Goal: Transaction & Acquisition: Purchase product/service

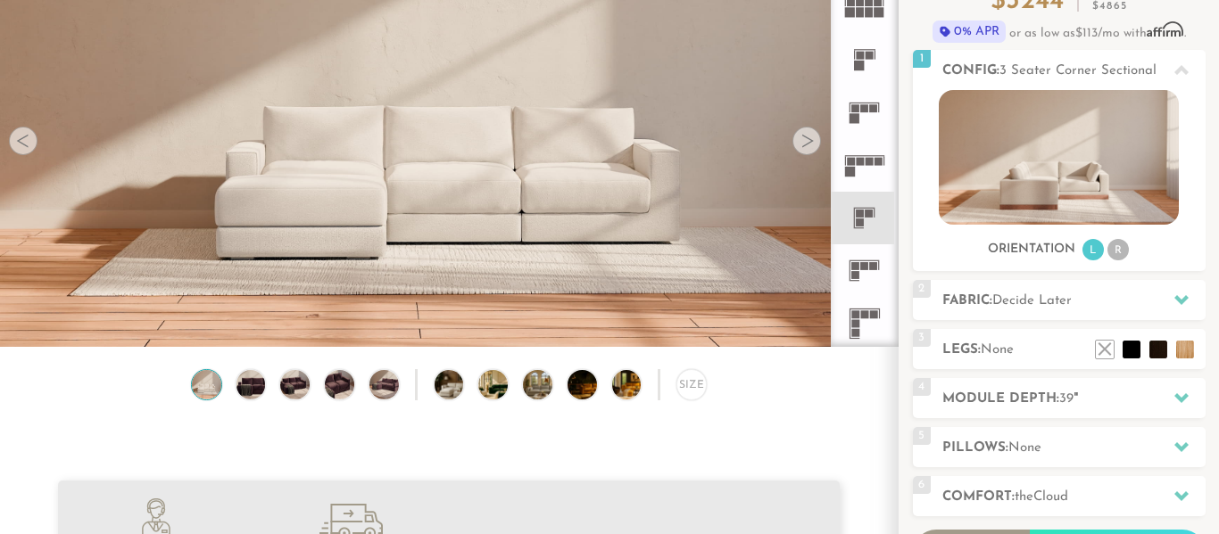
scroll to position [249, 0]
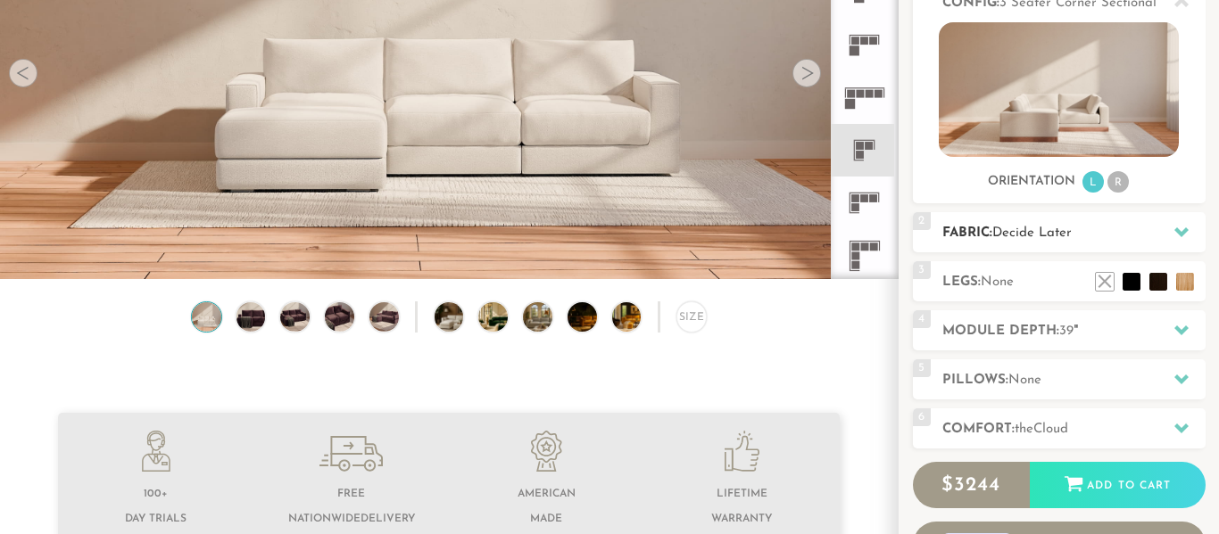
click at [1188, 232] on div at bounding box center [1180, 232] width 37 height 37
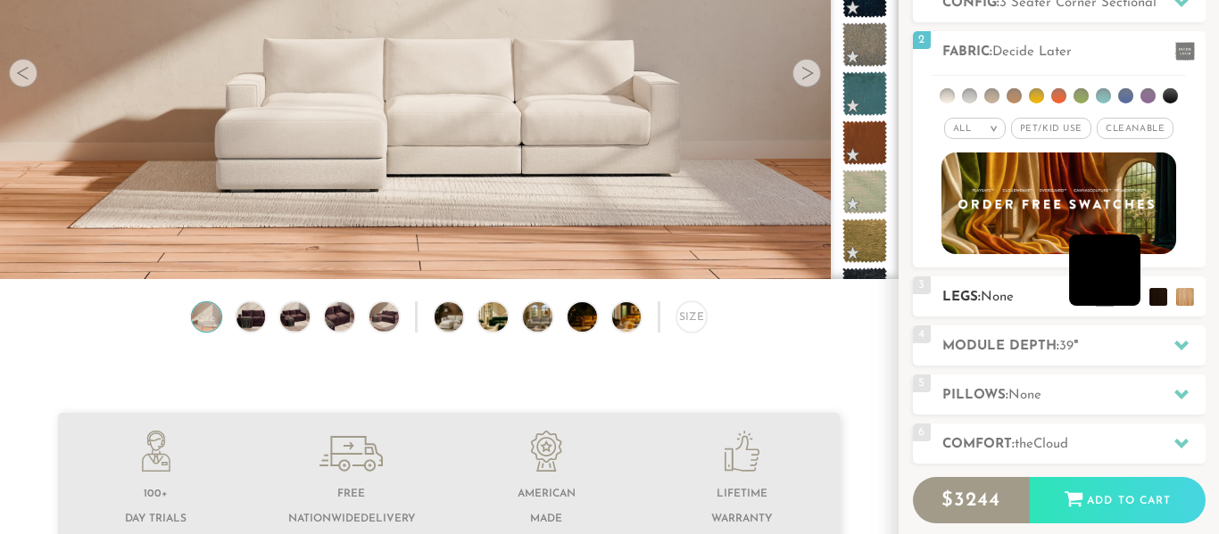
click at [1132, 295] on li at bounding box center [1104, 270] width 71 height 71
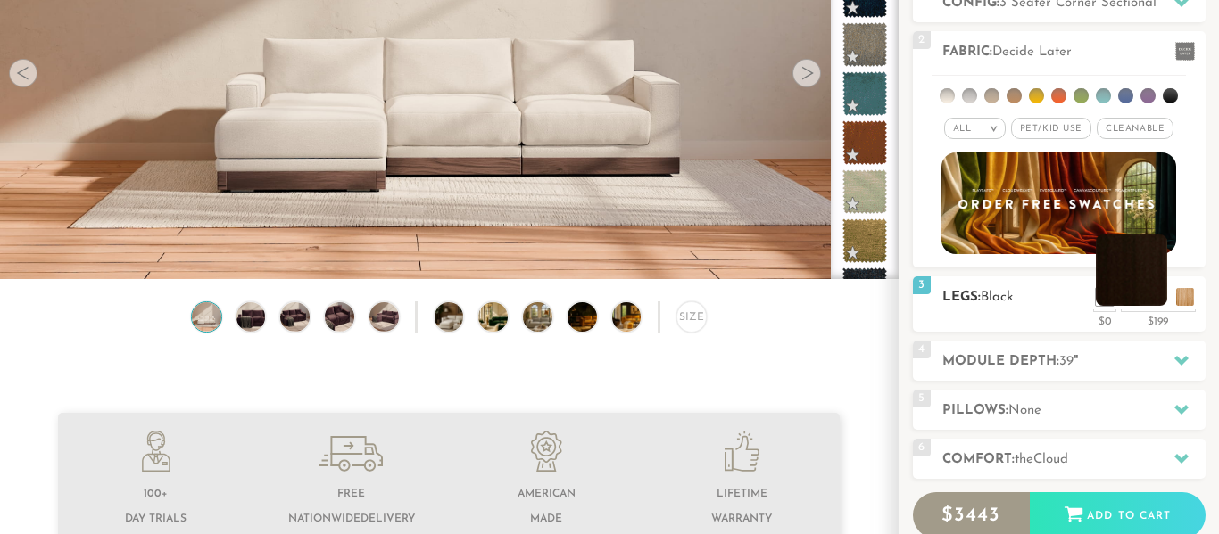
click at [1157, 298] on li at bounding box center [1131, 270] width 71 height 71
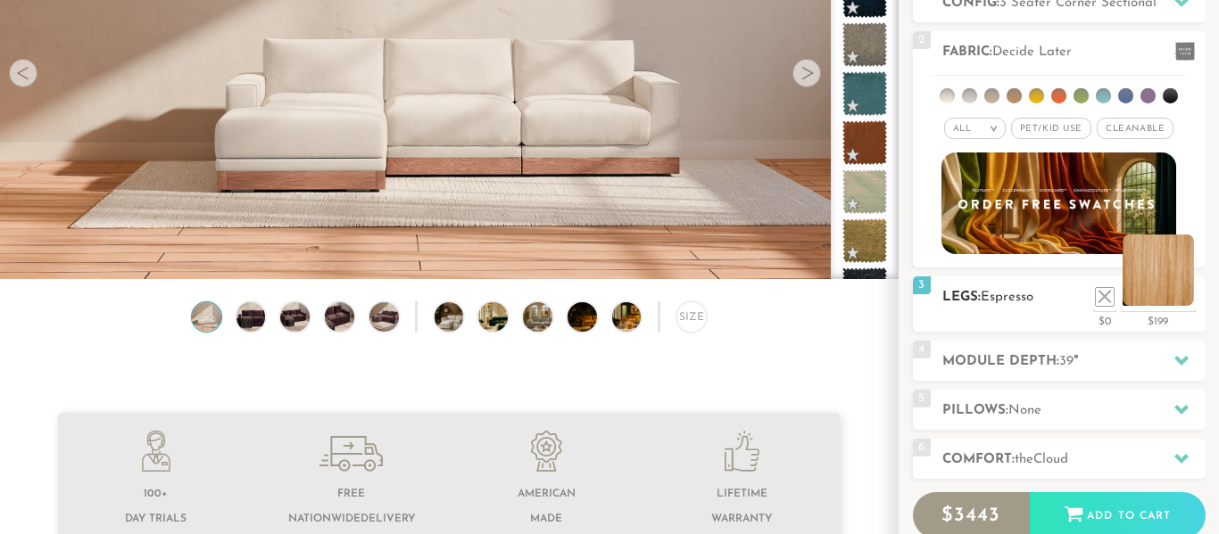
click at [1185, 296] on li at bounding box center [1157, 270] width 71 height 71
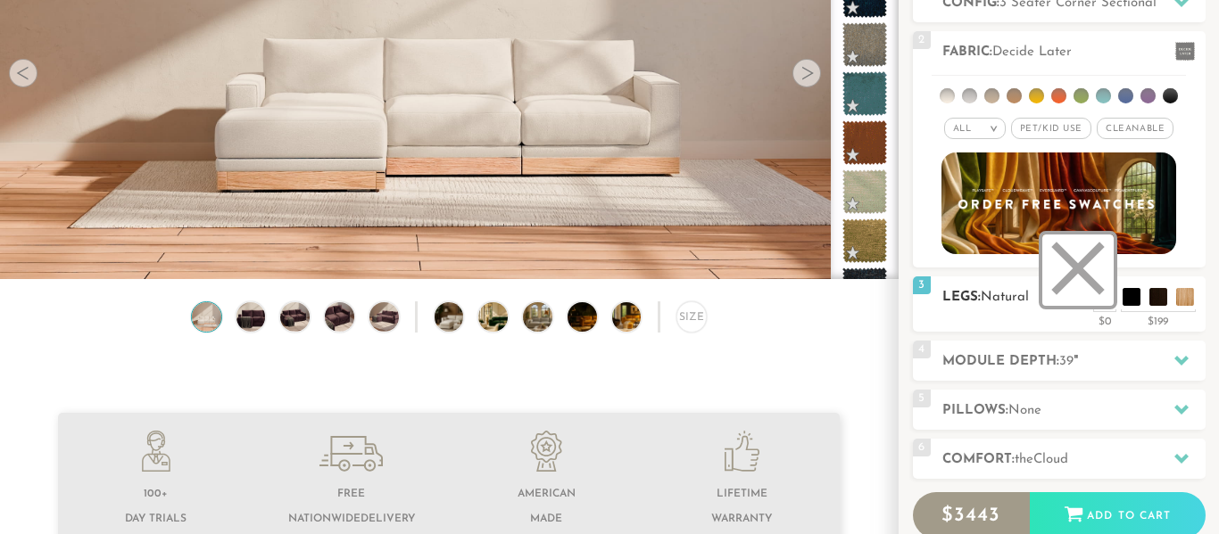
click at [1099, 294] on li at bounding box center [1077, 270] width 71 height 71
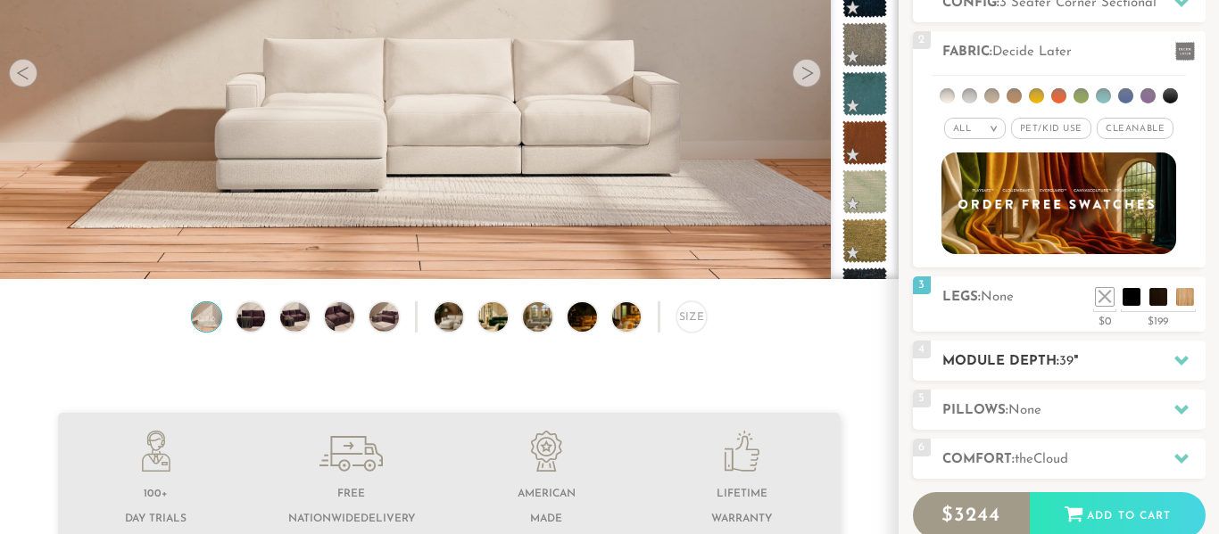
click at [1192, 366] on div at bounding box center [1180, 361] width 37 height 37
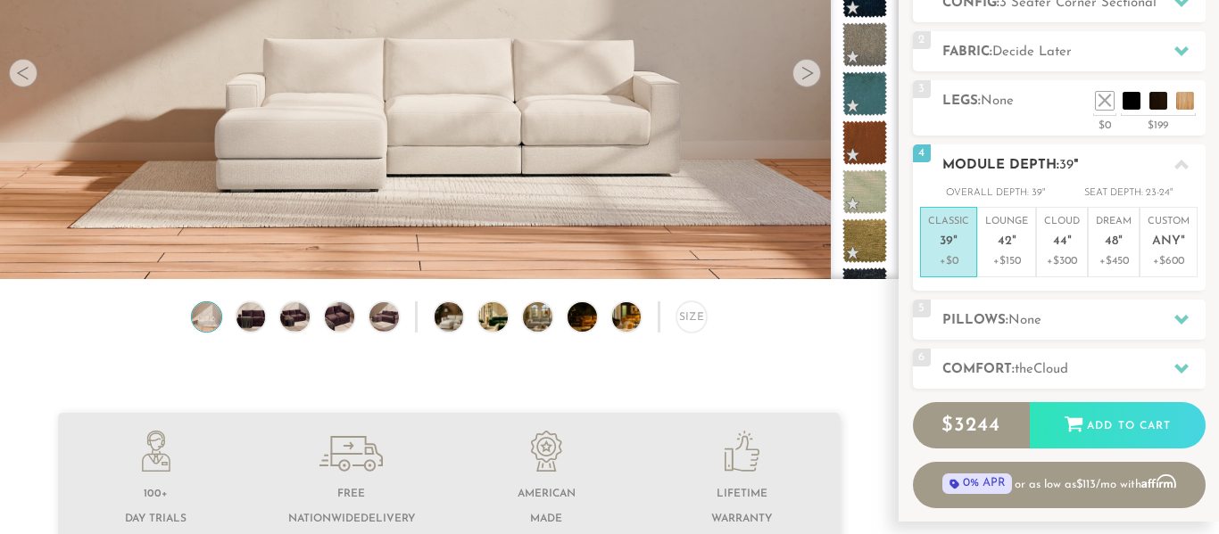
click at [1181, 158] on icon at bounding box center [1181, 165] width 14 height 14
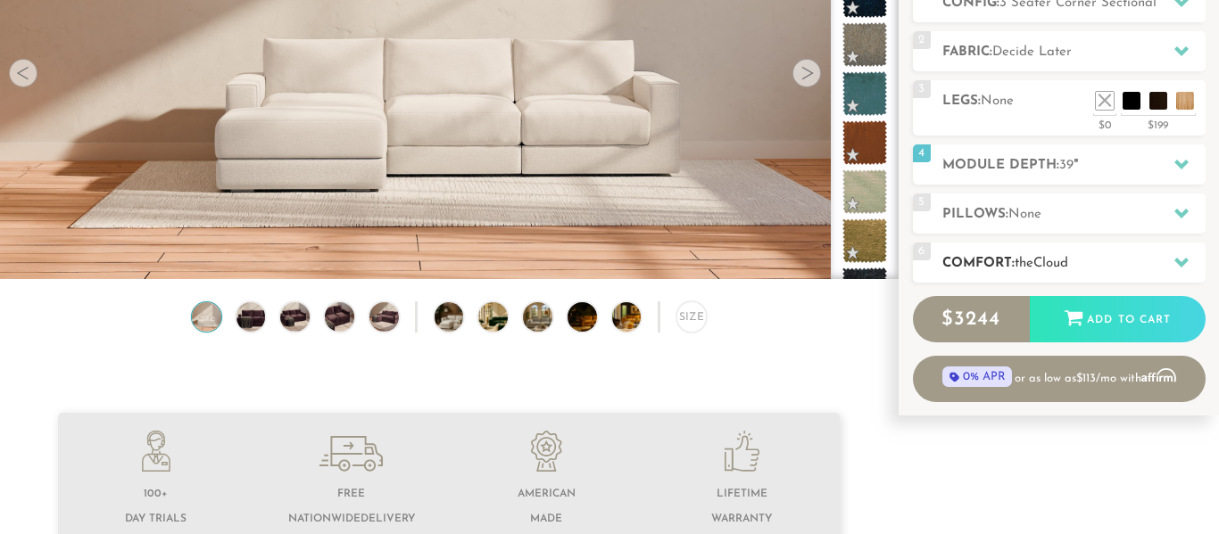
click at [1188, 252] on div at bounding box center [1180, 262] width 37 height 37
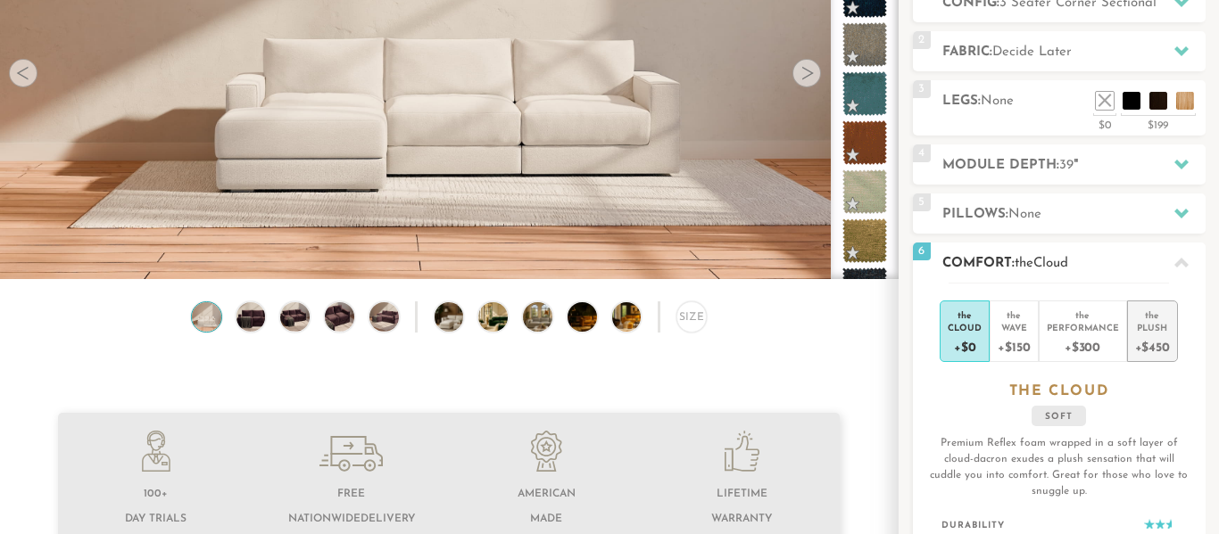
click at [1158, 331] on div "Plush" at bounding box center [1152, 327] width 35 height 12
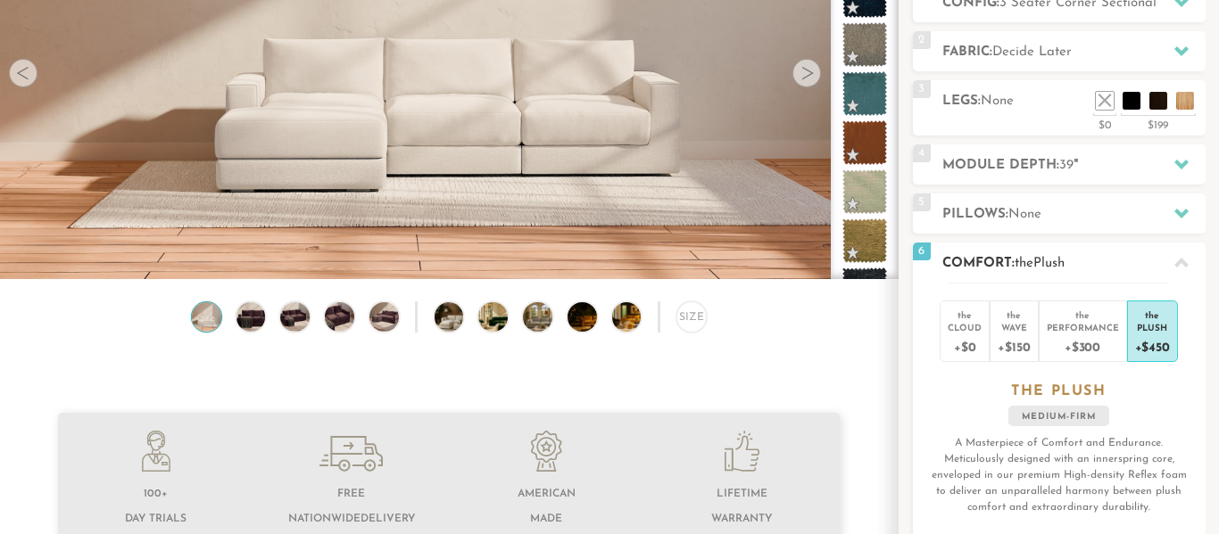
click at [1181, 245] on div at bounding box center [1180, 262] width 37 height 37
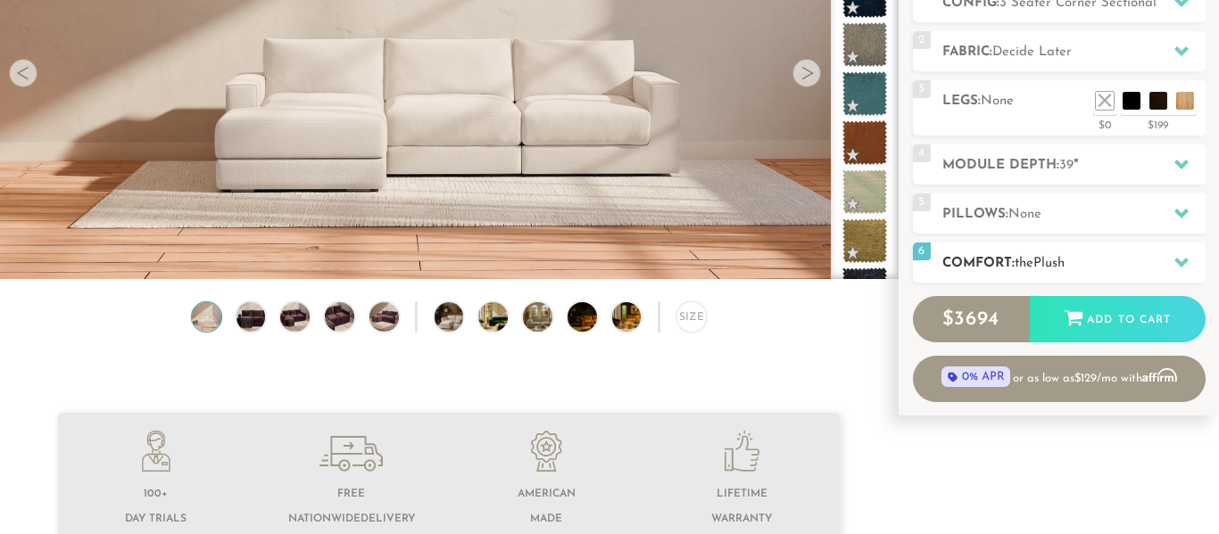
click at [1178, 258] on icon at bounding box center [1181, 262] width 14 height 14
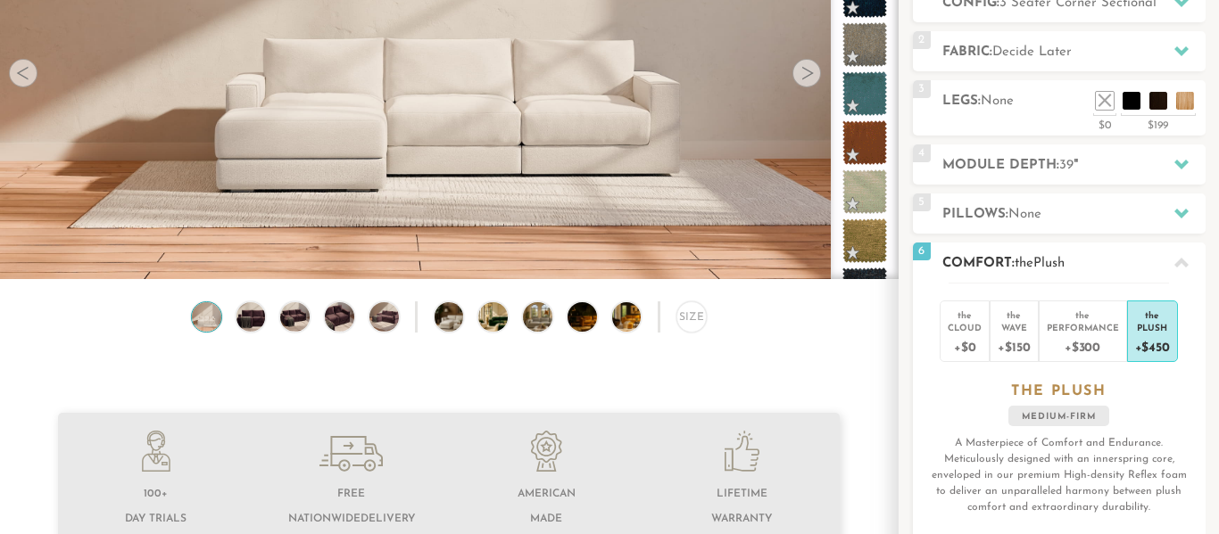
click at [1178, 258] on icon at bounding box center [1181, 263] width 14 height 14
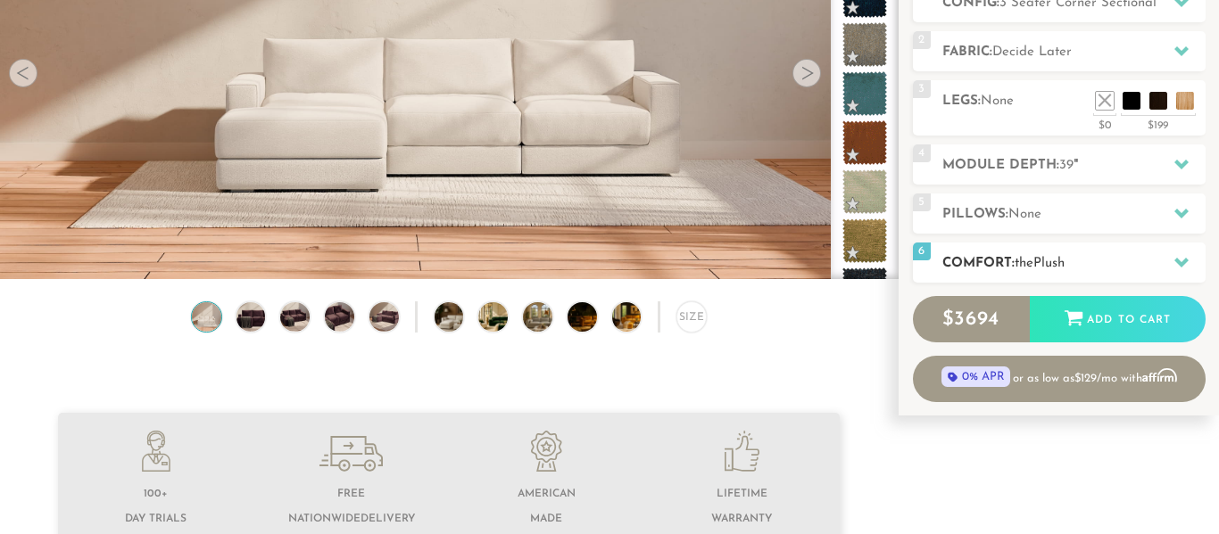
click at [1178, 258] on icon at bounding box center [1181, 262] width 14 height 14
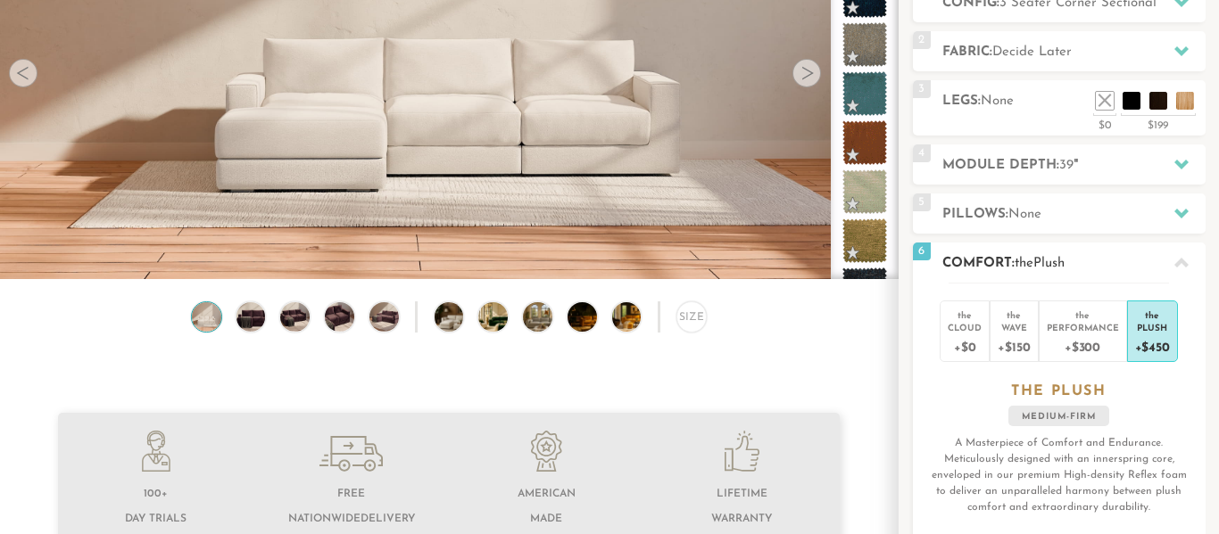
click at [1178, 258] on icon at bounding box center [1181, 263] width 14 height 14
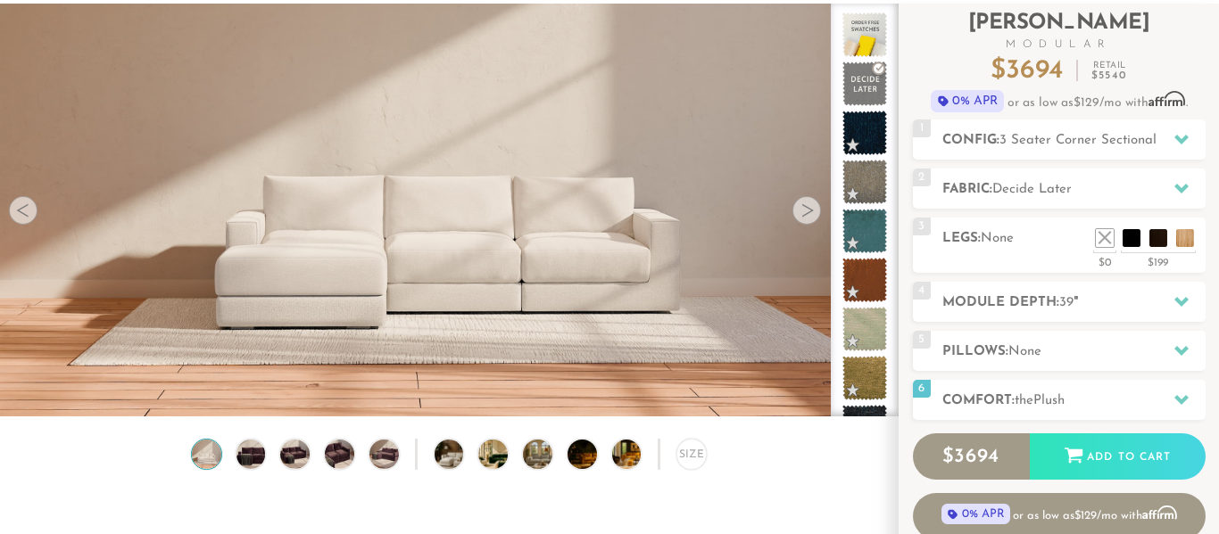
scroll to position [78, 0]
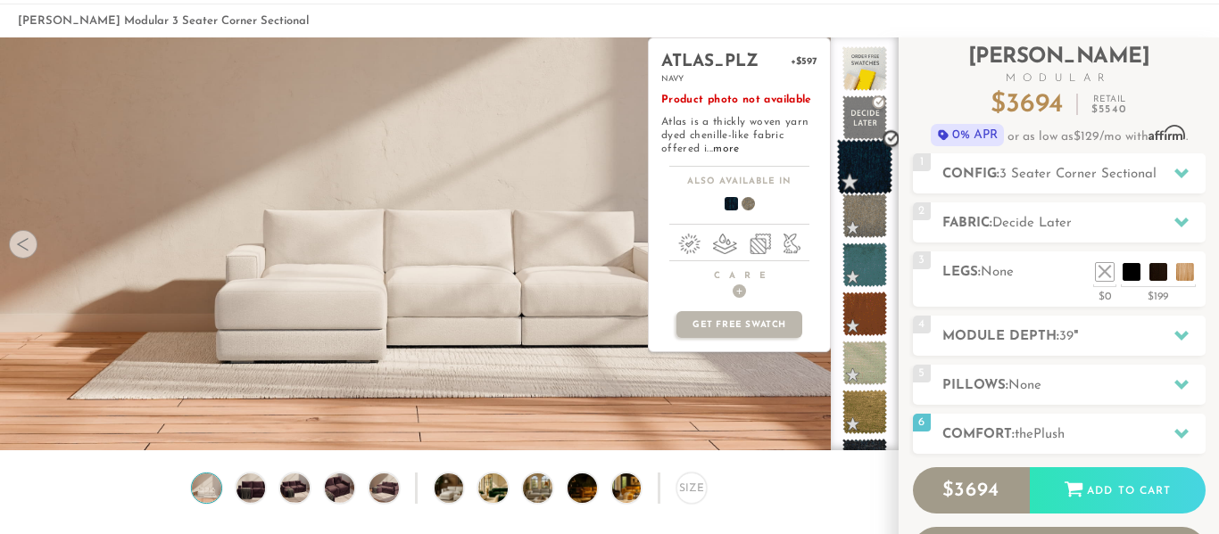
click at [870, 156] on span at bounding box center [865, 167] width 56 height 56
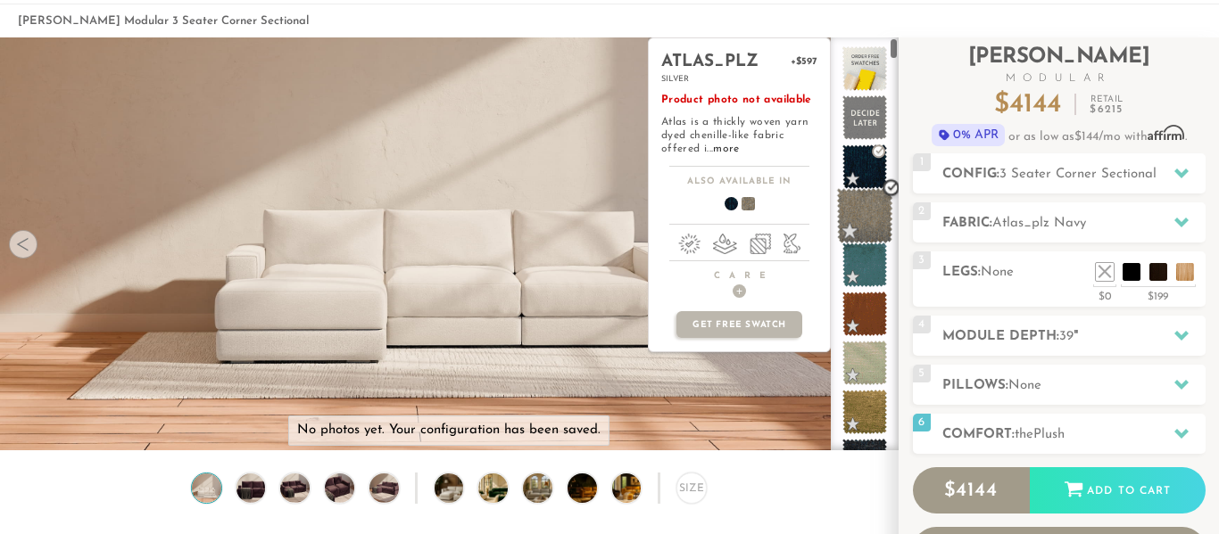
click at [873, 216] on span at bounding box center [865, 216] width 56 height 56
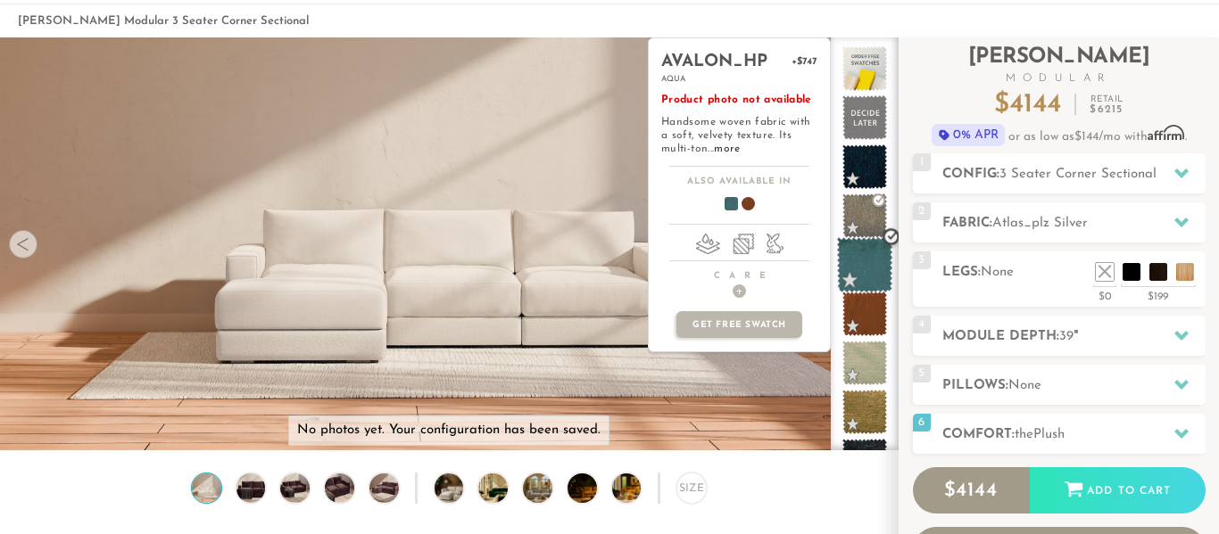
click at [865, 266] on span at bounding box center [865, 265] width 56 height 56
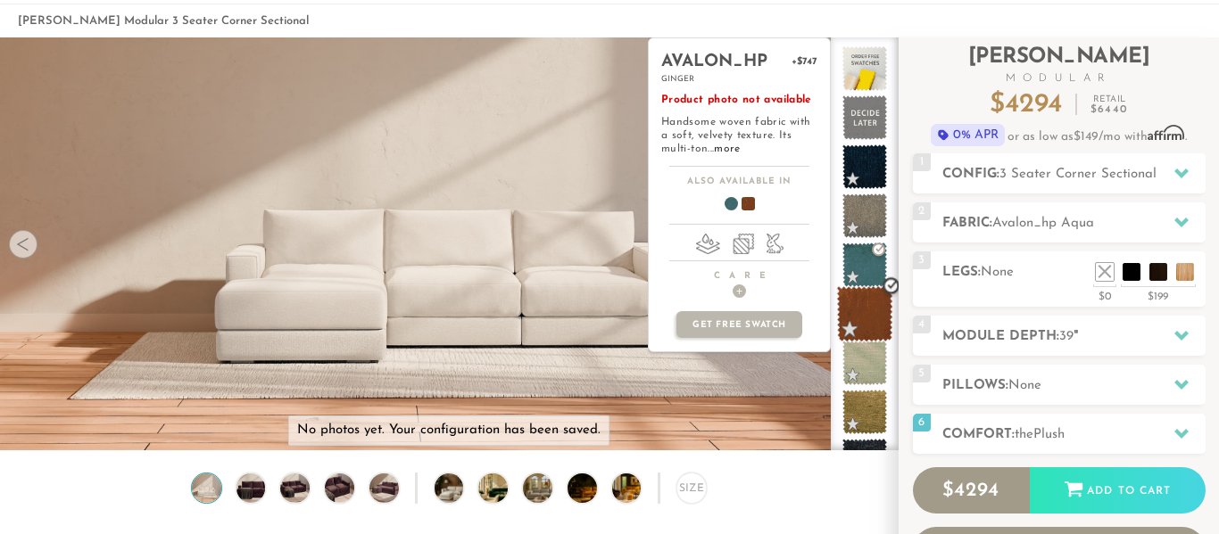
click at [867, 302] on span at bounding box center [865, 314] width 56 height 56
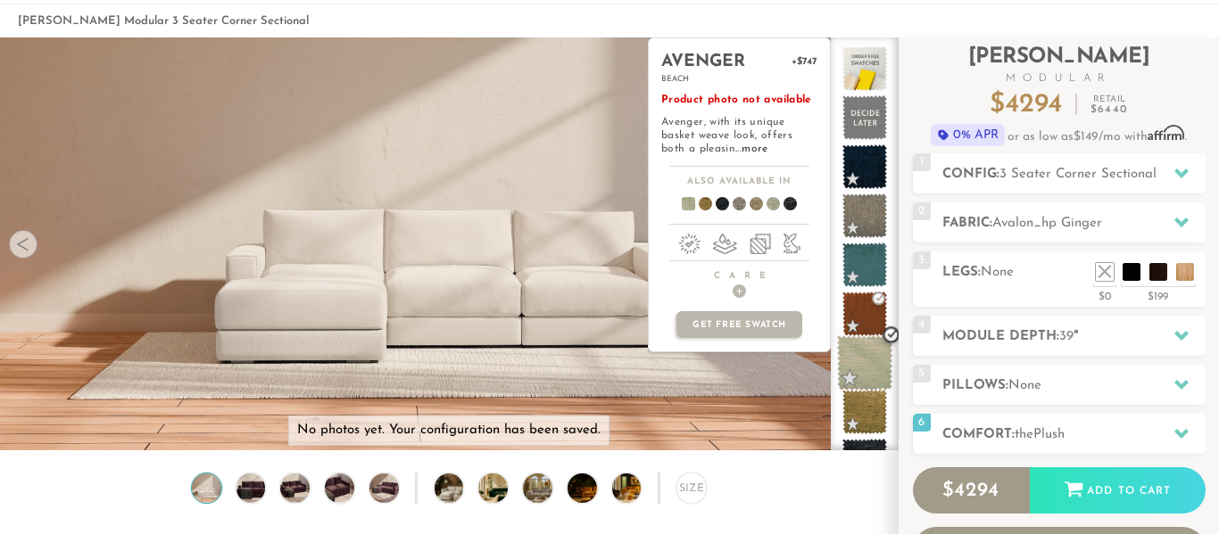
click at [852, 355] on span at bounding box center [865, 363] width 56 height 56
click at [864, 412] on span at bounding box center [865, 413] width 56 height 56
click at [868, 443] on span at bounding box center [865, 462] width 56 height 56
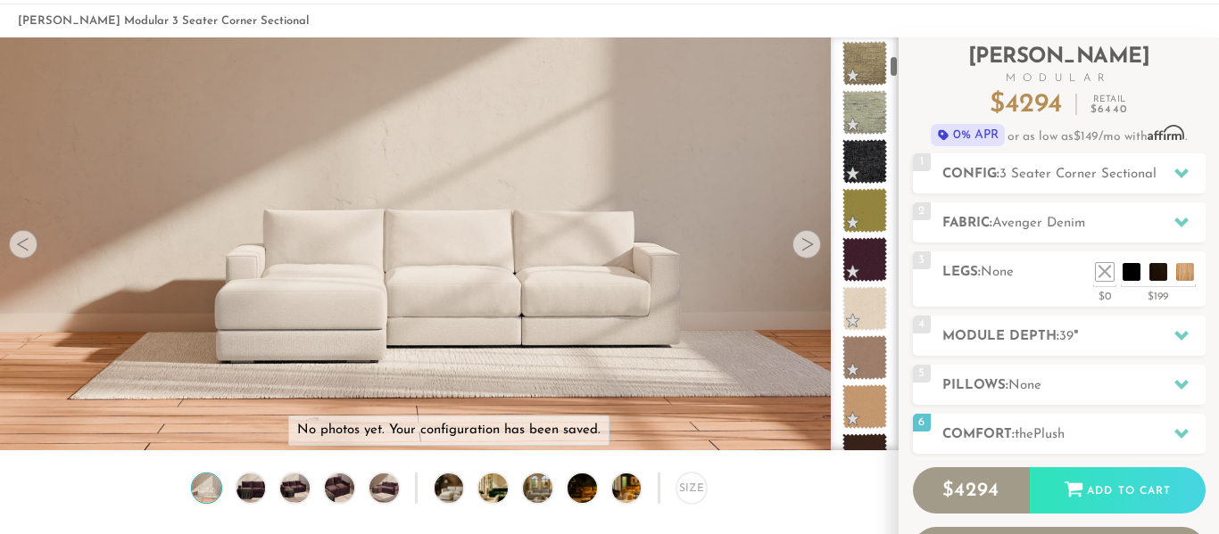
scroll to position [543, 0]
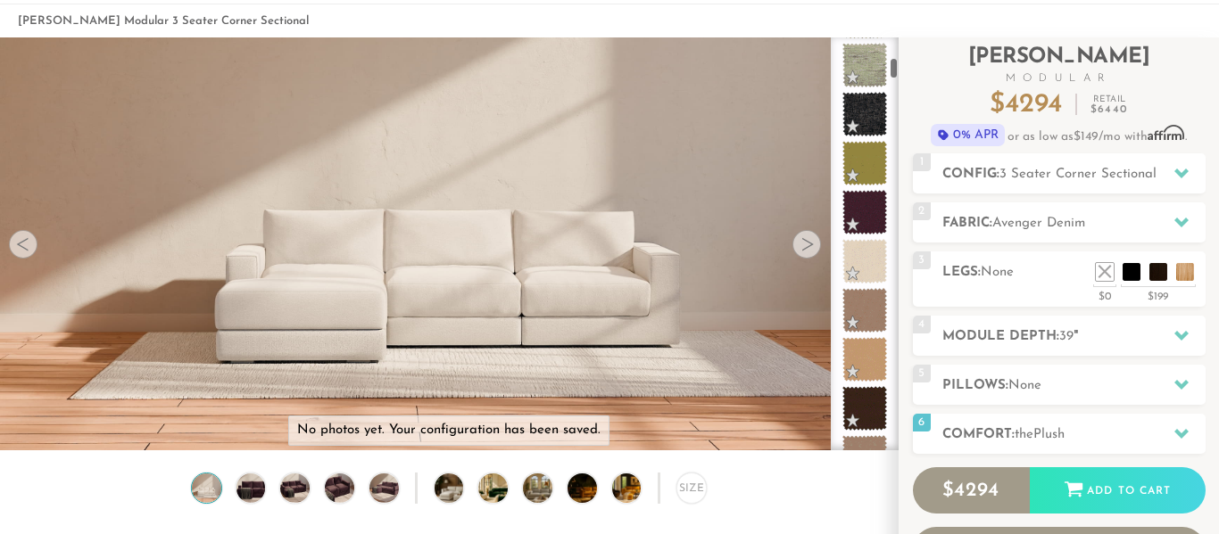
drag, startPoint x: 894, startPoint y: 53, endPoint x: 895, endPoint y: 73, distance: 20.5
click at [895, 73] on div at bounding box center [865, 243] width 68 height 413
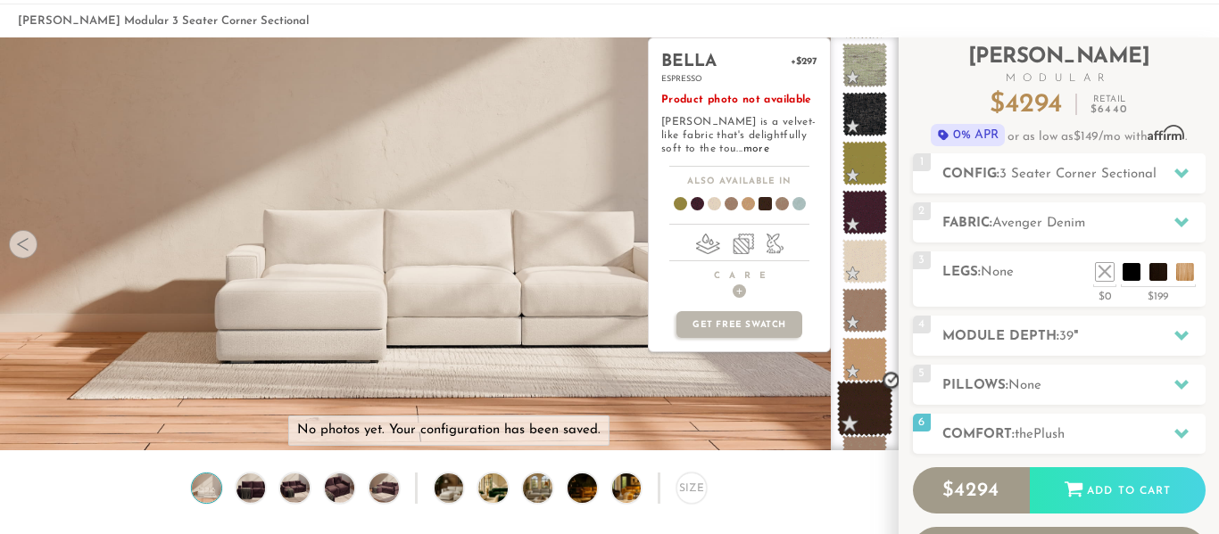
click at [866, 411] on span at bounding box center [865, 409] width 56 height 56
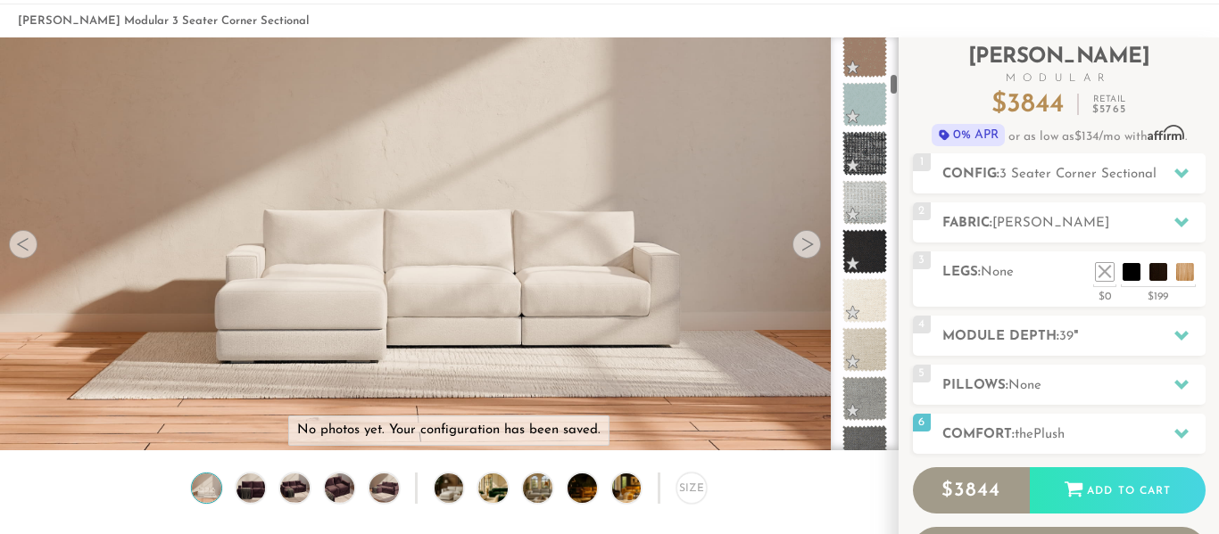
scroll to position [993, 0]
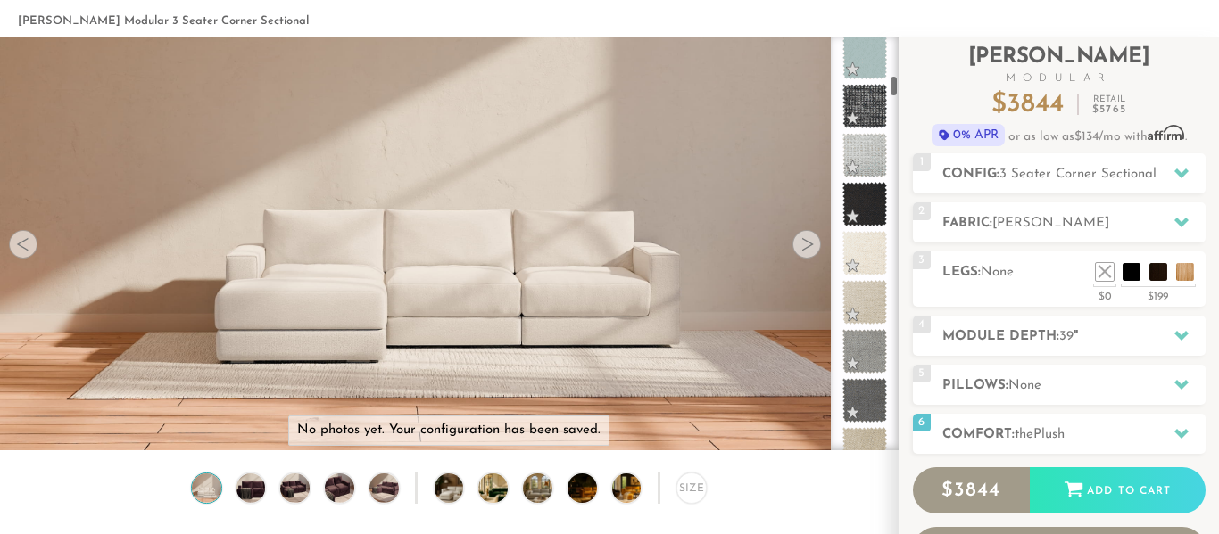
drag, startPoint x: 895, startPoint y: 70, endPoint x: 896, endPoint y: 87, distance: 17.9
click at [896, 87] on div at bounding box center [865, 243] width 68 height 413
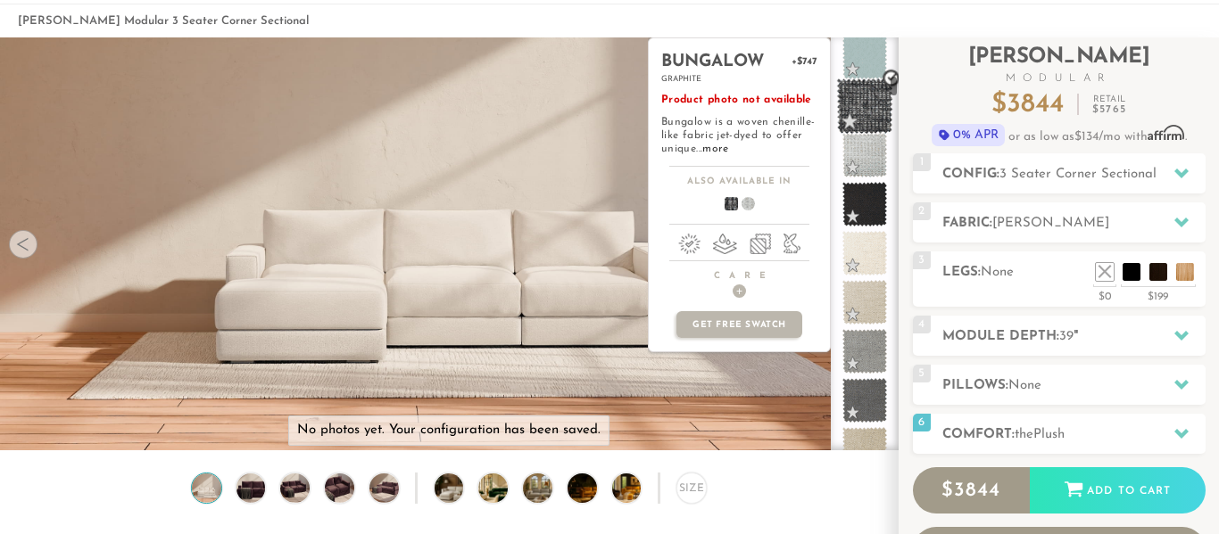
click at [874, 99] on span at bounding box center [865, 107] width 56 height 56
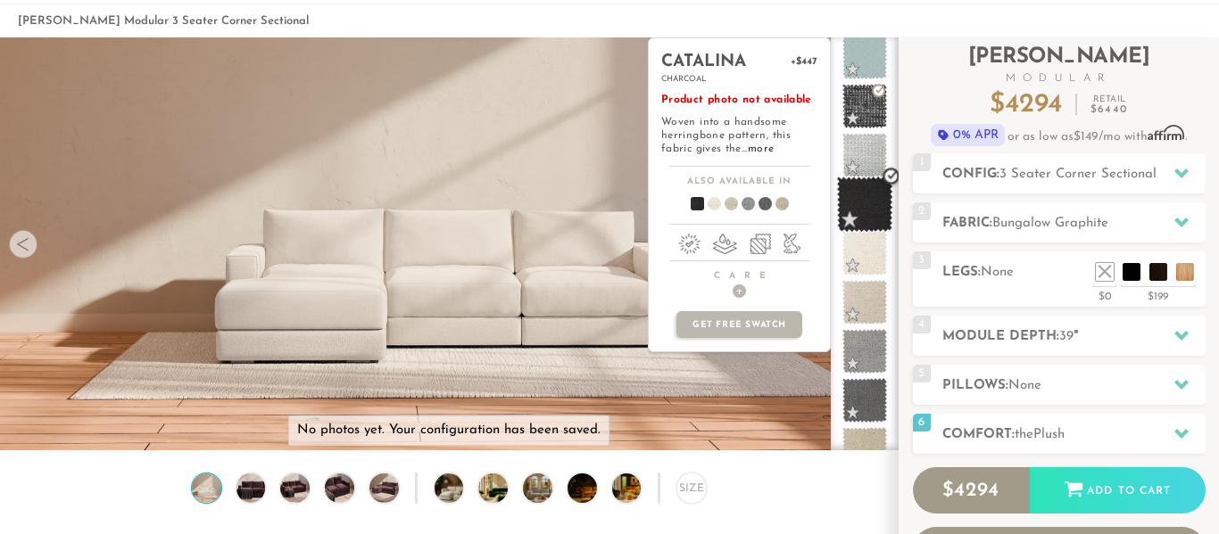
click at [870, 194] on span at bounding box center [865, 205] width 56 height 56
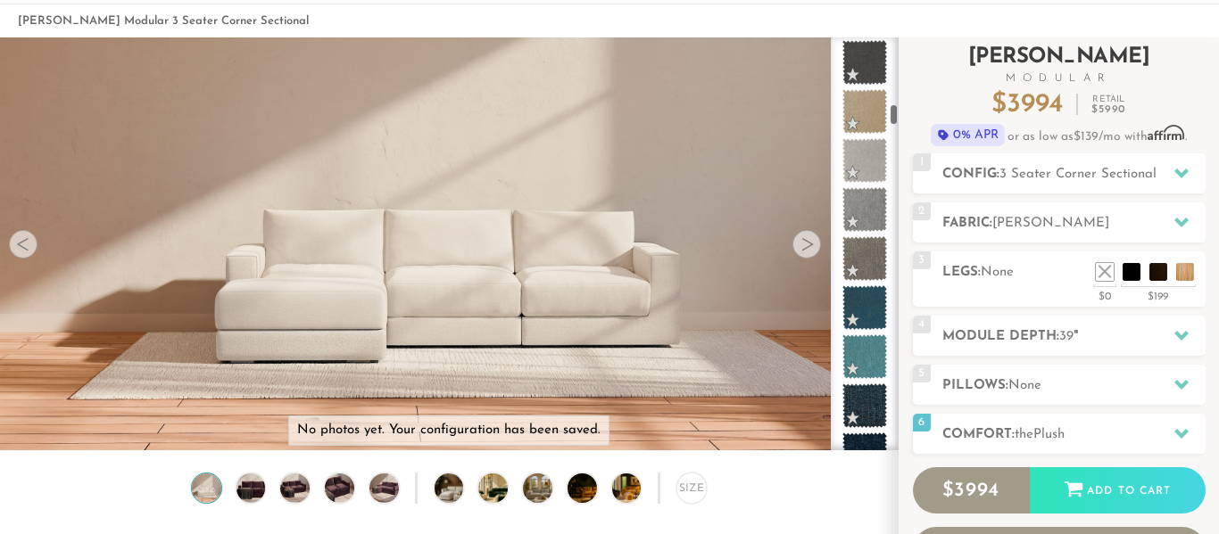
scroll to position [1749, 0]
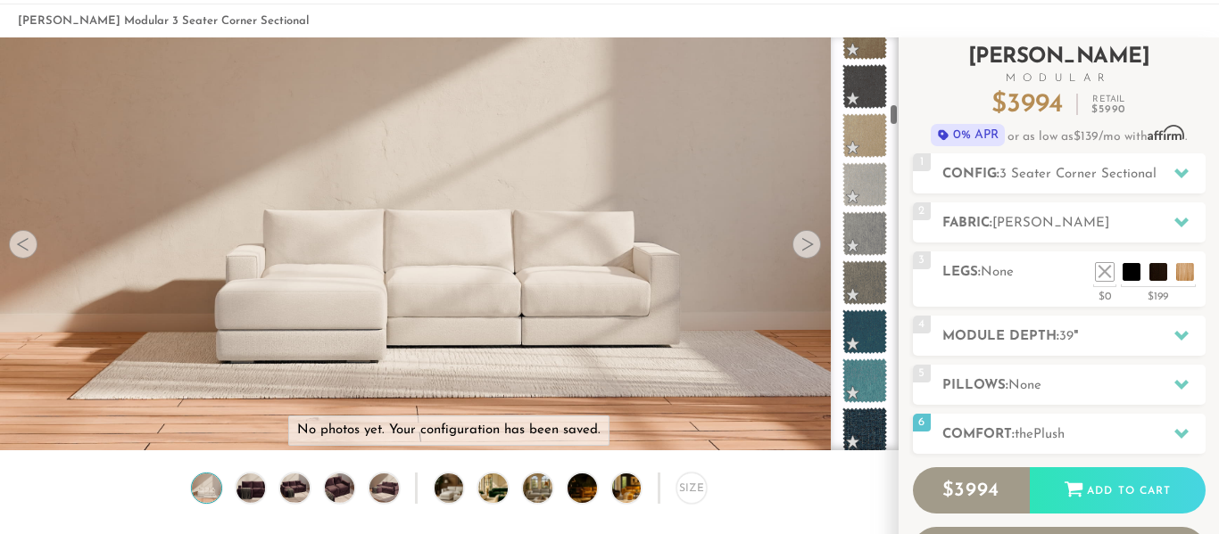
drag, startPoint x: 894, startPoint y: 85, endPoint x: 898, endPoint y: 113, distance: 28.9
click at [898, 113] on div "Introducing [PERSON_NAME] Modular $ 3994 Retail $ 5990 $ 3994 Retail $ 5990 0% …" at bounding box center [1058, 312] width 320 height 550
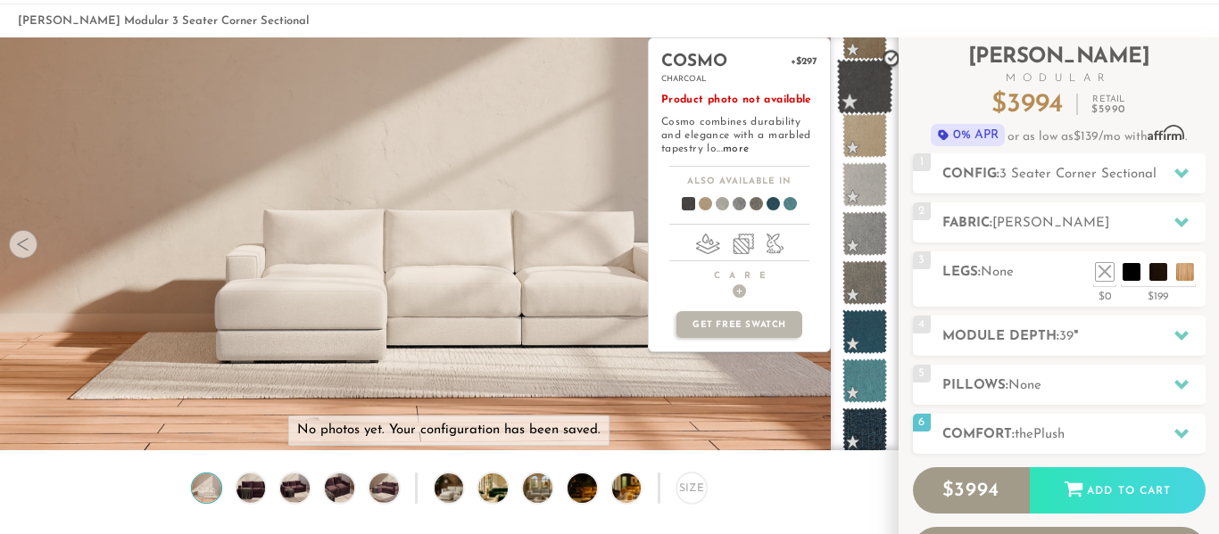
click at [864, 84] on span at bounding box center [865, 87] width 56 height 56
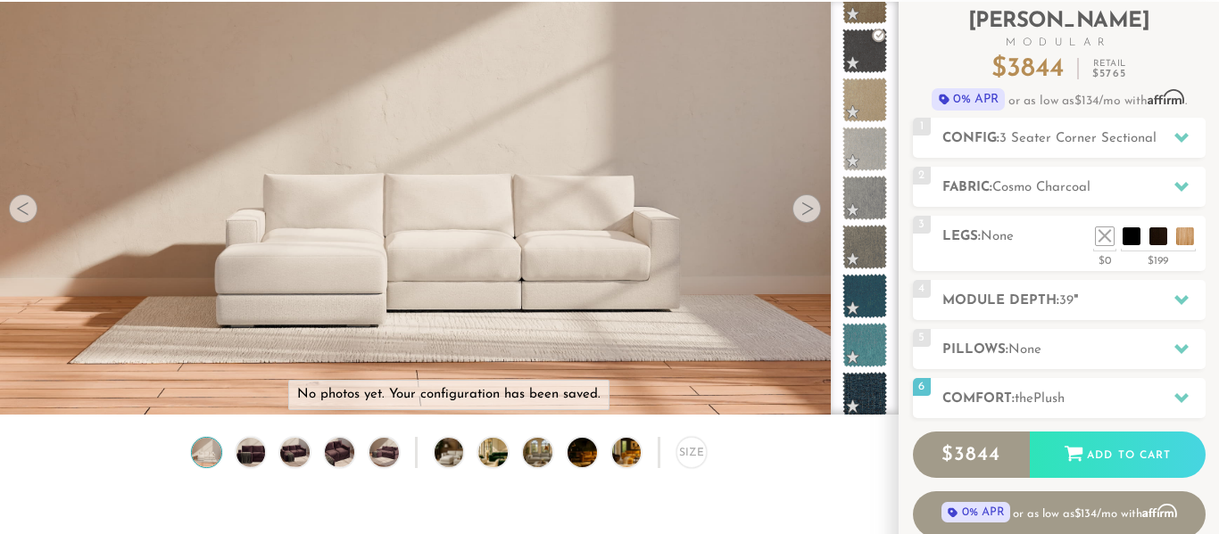
scroll to position [180, 0]
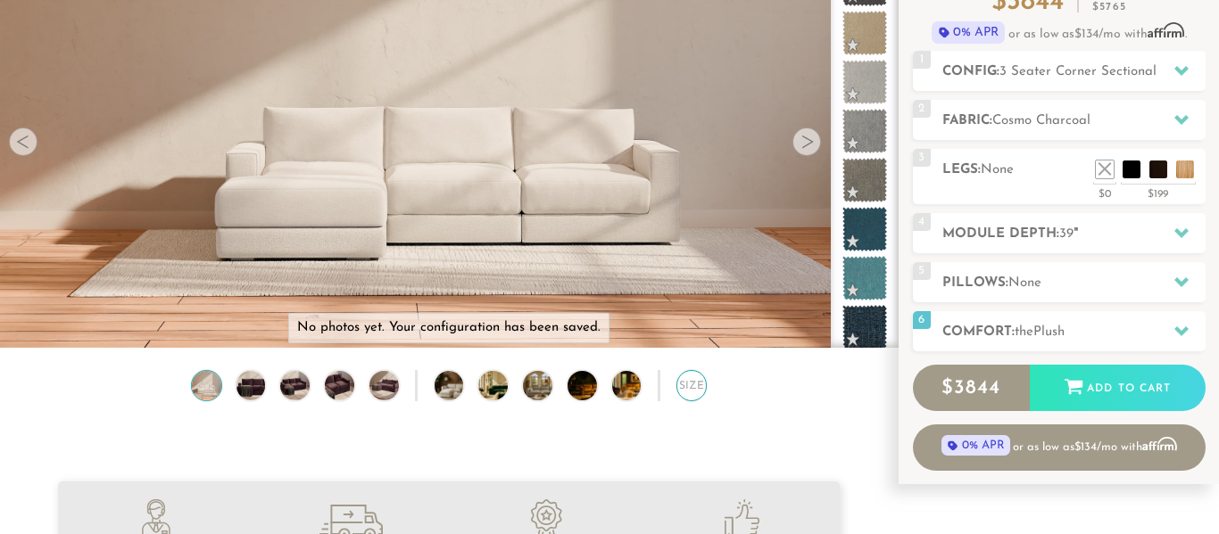
click at [690, 396] on div "Size" at bounding box center [691, 385] width 31 height 31
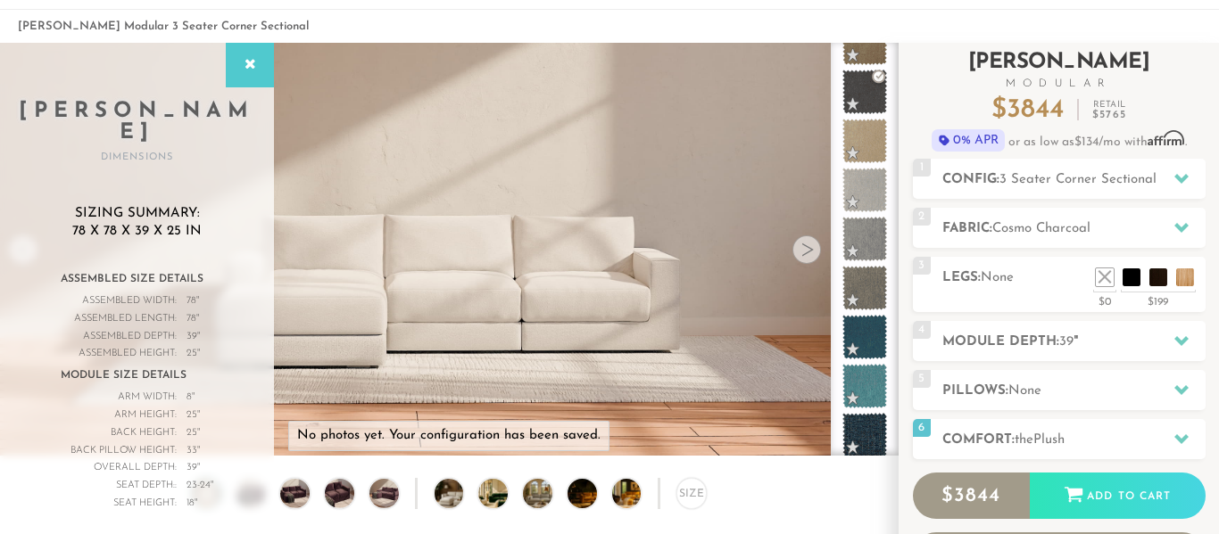
scroll to position [5, 0]
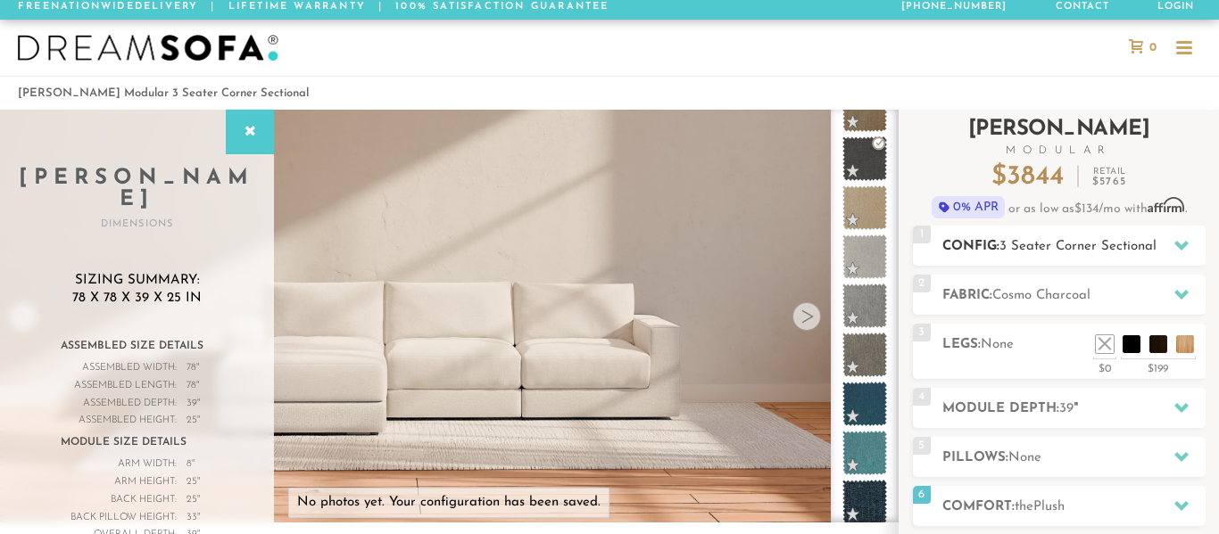
click at [1182, 242] on icon at bounding box center [1181, 245] width 14 height 14
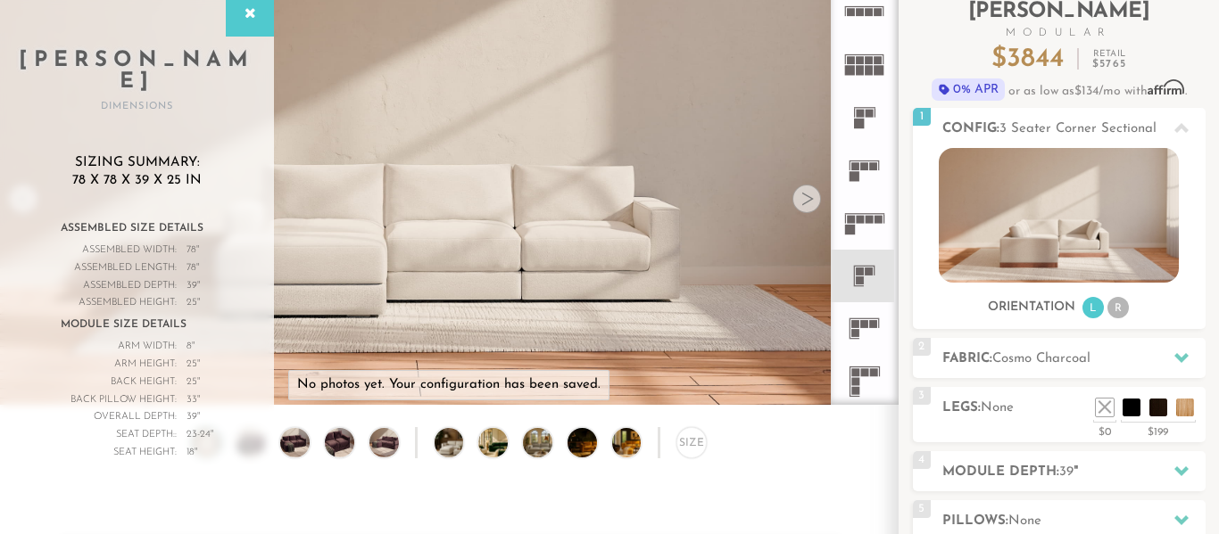
scroll to position [223, 0]
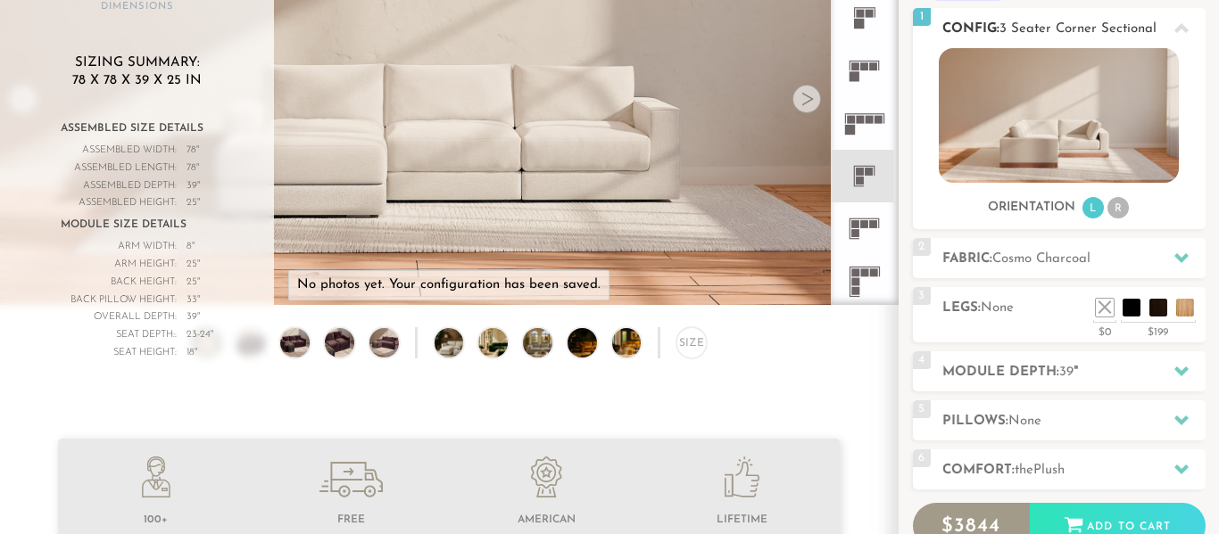
click at [1093, 30] on span "3 Seater Corner Sectional" at bounding box center [1077, 28] width 157 height 13
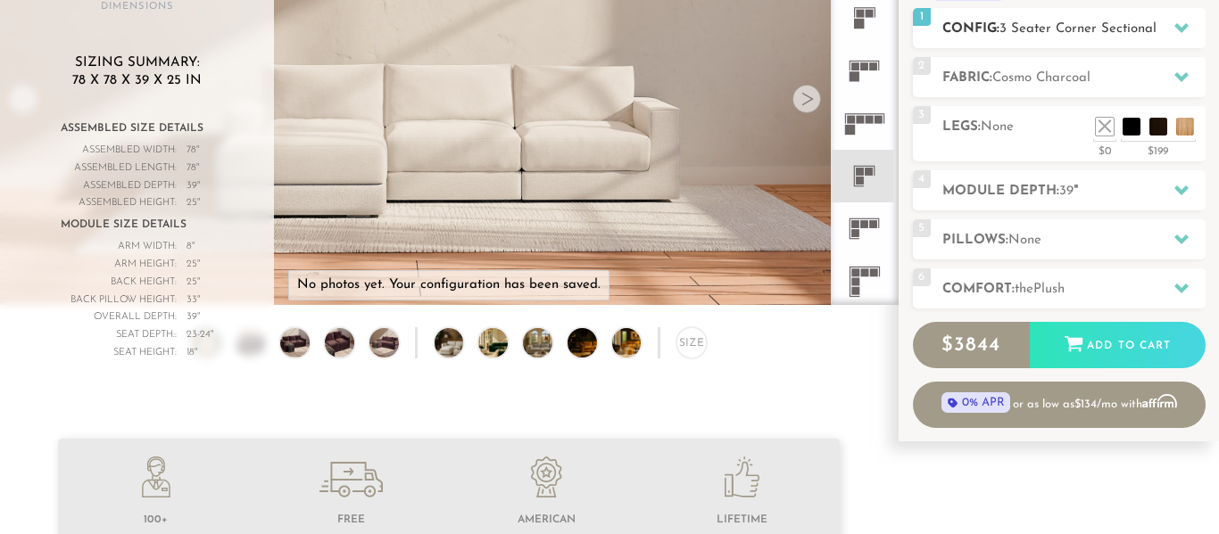
click at [1093, 30] on span "3 Seater Corner Sectional" at bounding box center [1077, 28] width 157 height 13
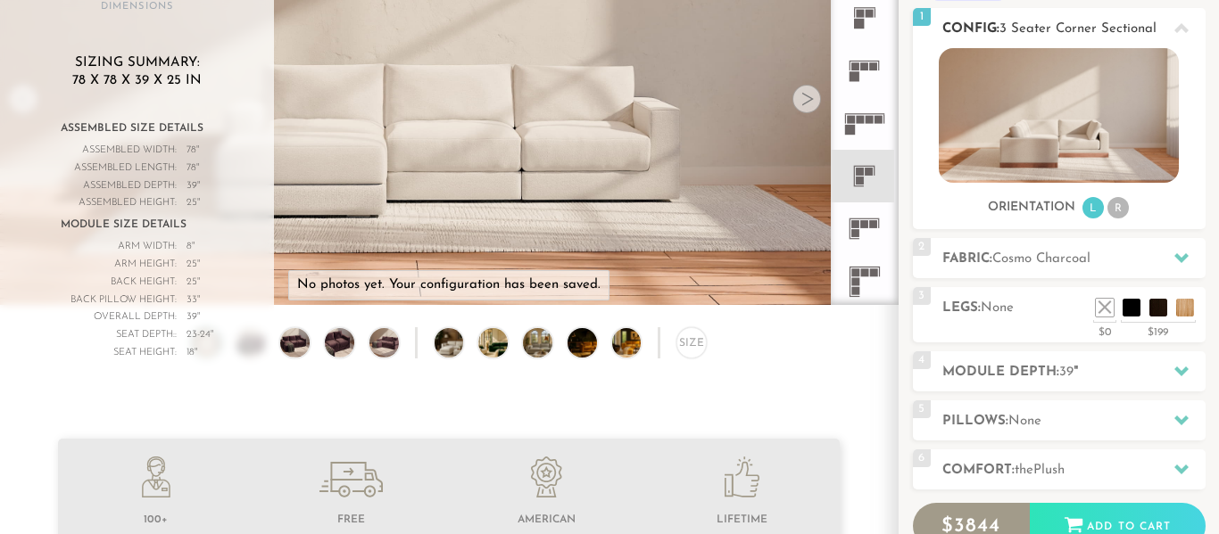
click at [1055, 70] on img at bounding box center [1059, 115] width 240 height 135
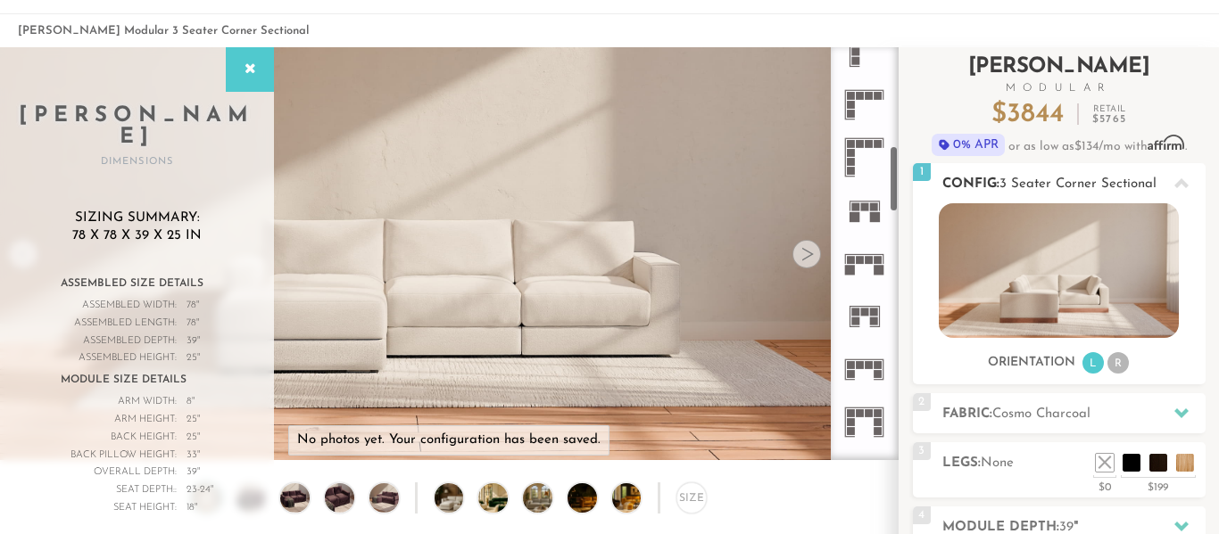
scroll to position [593, 0]
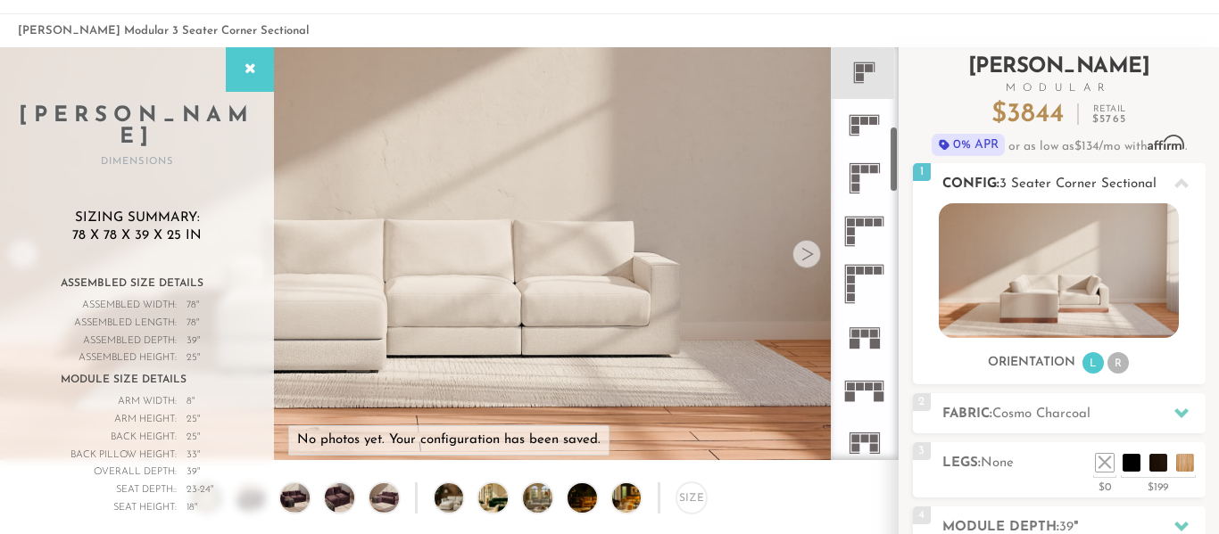
drag, startPoint x: 894, startPoint y: 141, endPoint x: 917, endPoint y: 183, distance: 47.9
click at [917, 183] on div "Introducing [PERSON_NAME] Modular $ 3844 Retail $ 5765 $ 3844 Retail $ 5765 0% …" at bounding box center [1058, 412] width 320 height 731
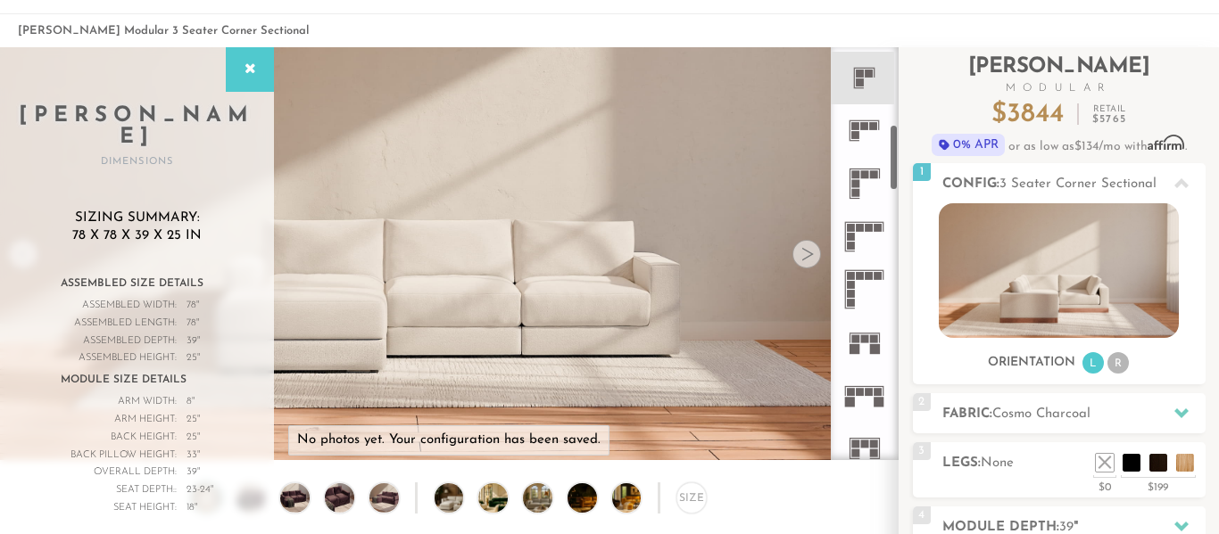
click at [873, 178] on rect at bounding box center [874, 174] width 8 height 8
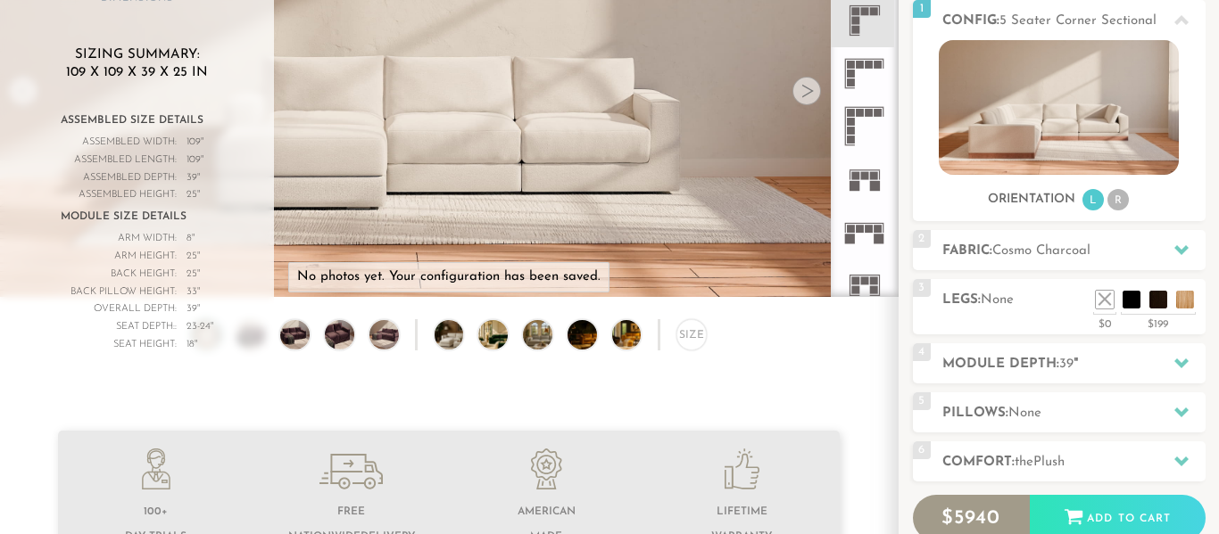
scroll to position [331, 0]
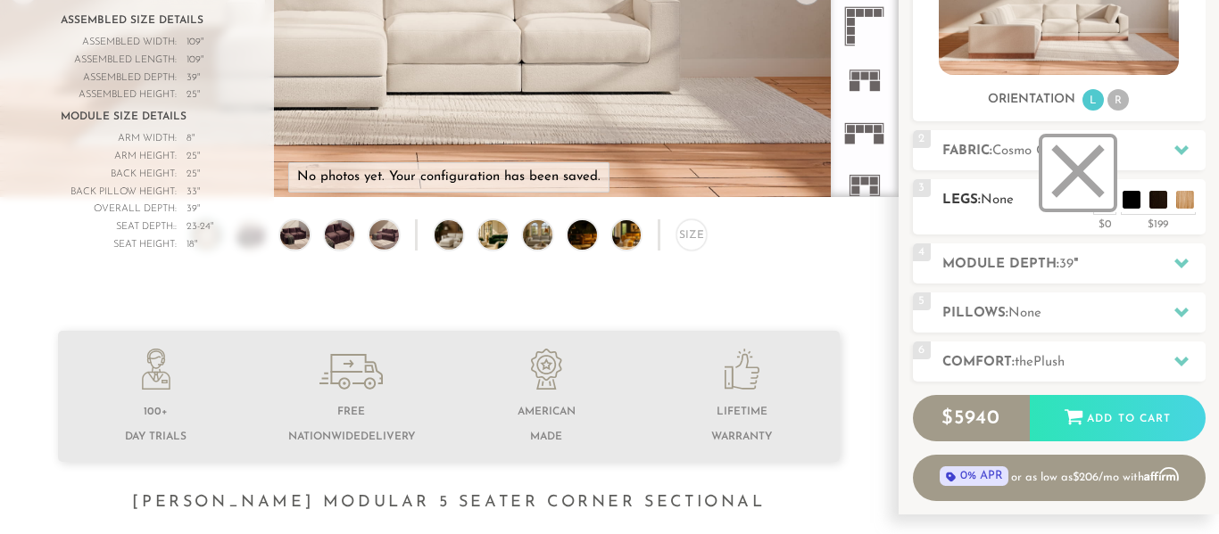
click at [1101, 197] on li at bounding box center [1077, 172] width 71 height 71
click at [1183, 256] on icon at bounding box center [1181, 263] width 14 height 14
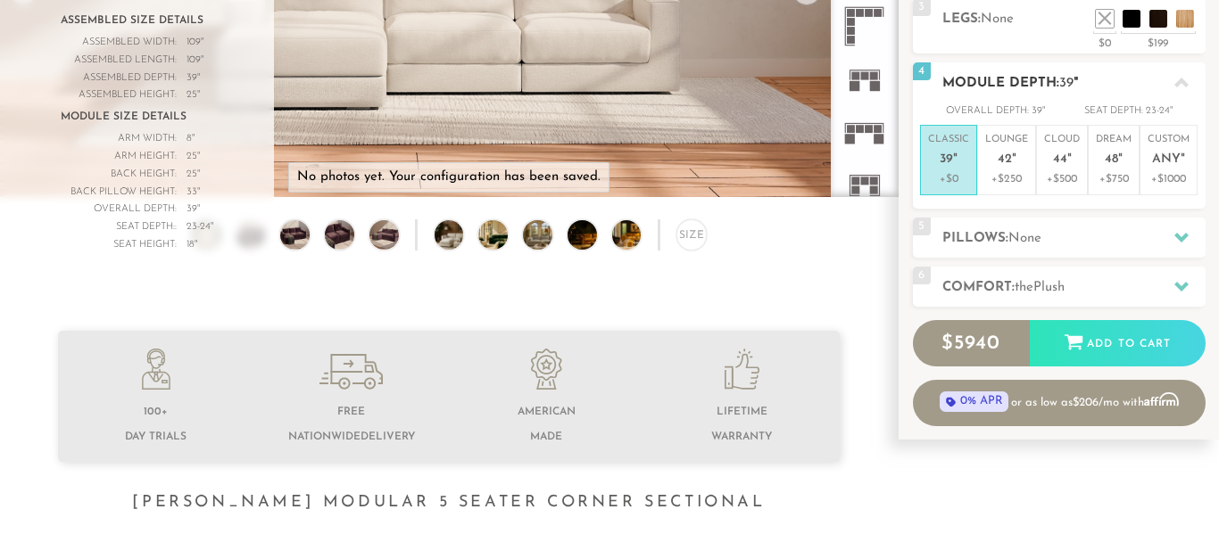
click at [1179, 87] on icon at bounding box center [1181, 83] width 14 height 14
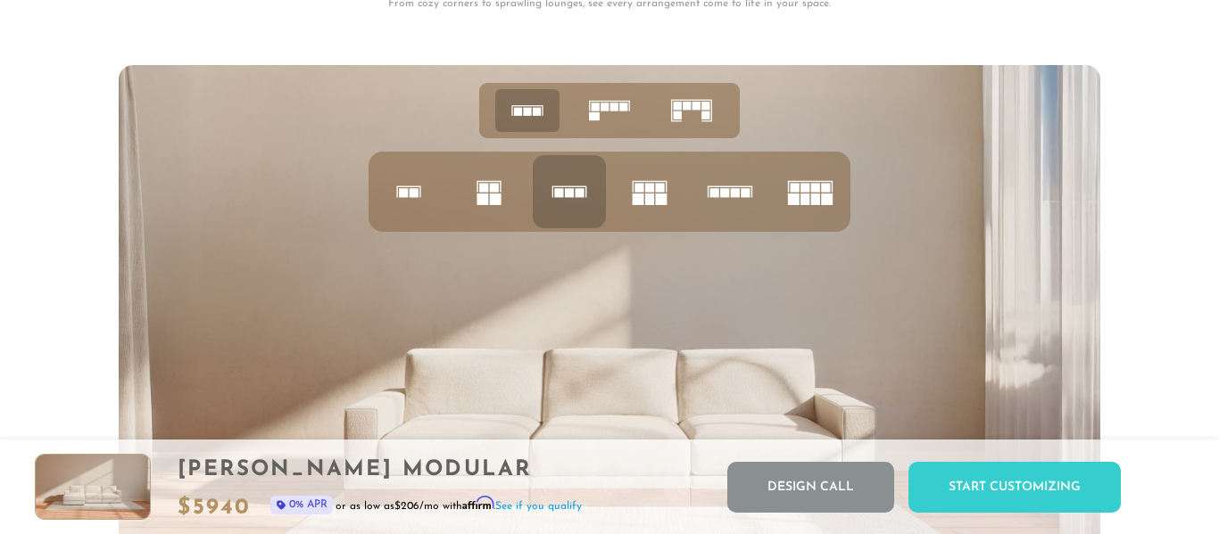
scroll to position [6622, 0]
click at [683, 100] on icon at bounding box center [691, 109] width 55 height 55
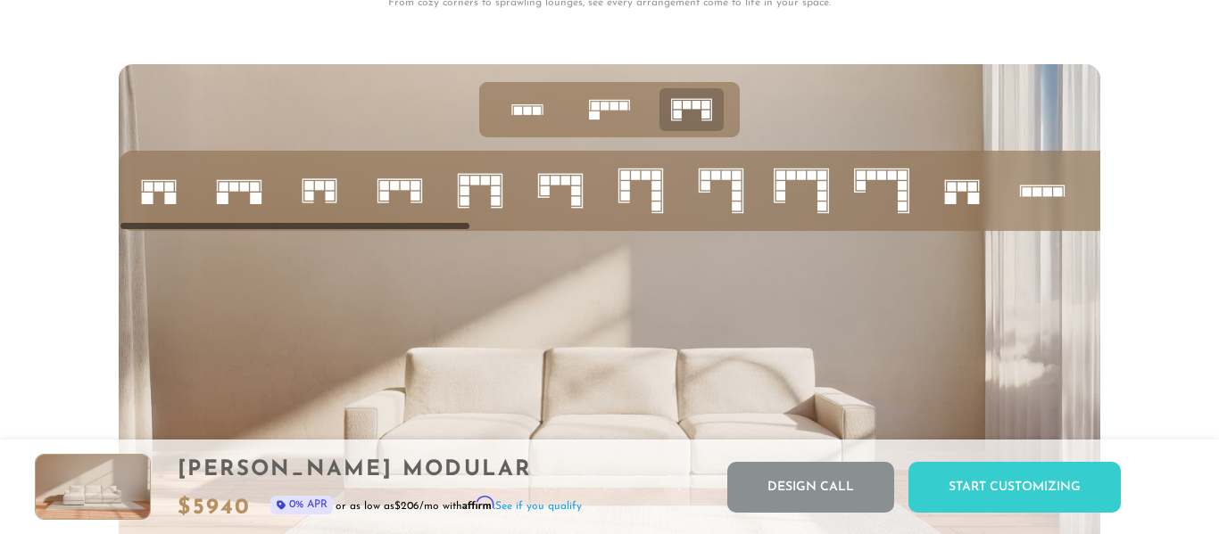
click at [602, 120] on icon at bounding box center [609, 109] width 55 height 55
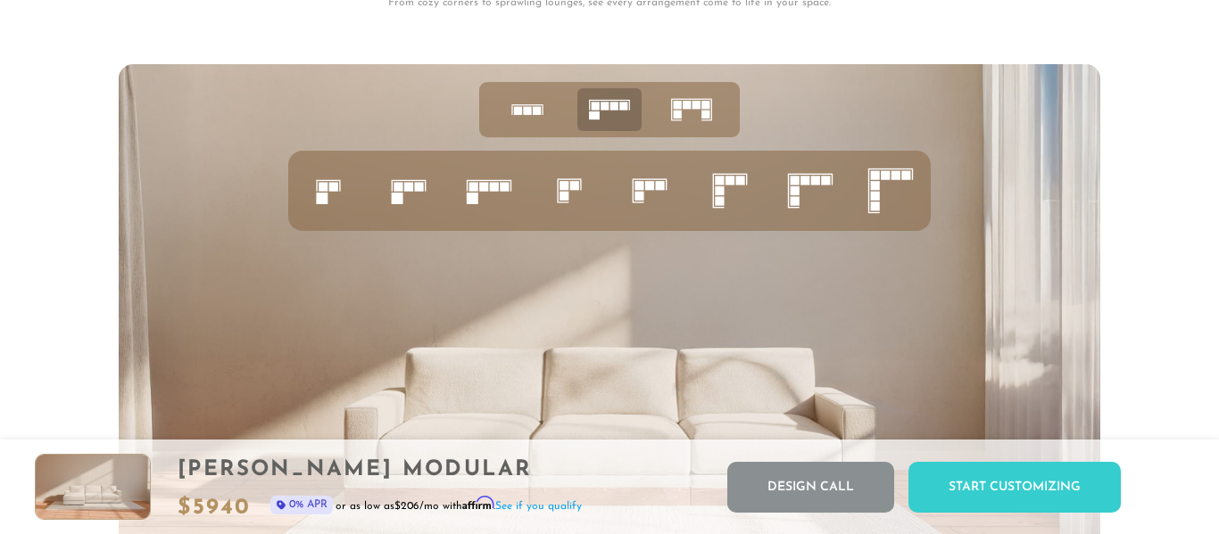
click at [711, 191] on icon at bounding box center [729, 191] width 61 height 61
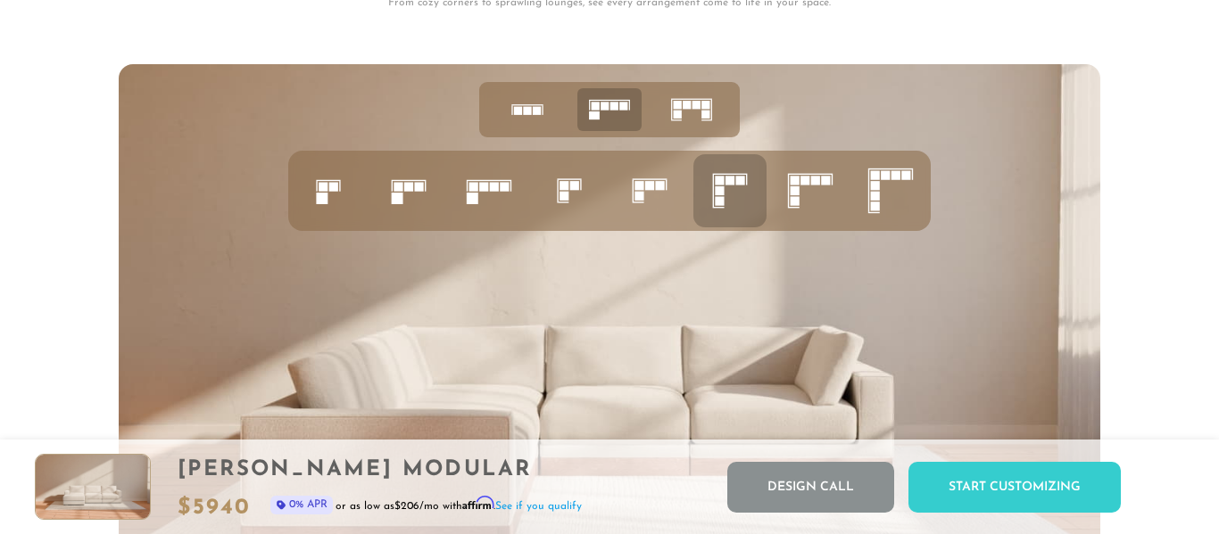
click at [1160, 188] on div at bounding box center [609, 340] width 1219 height 552
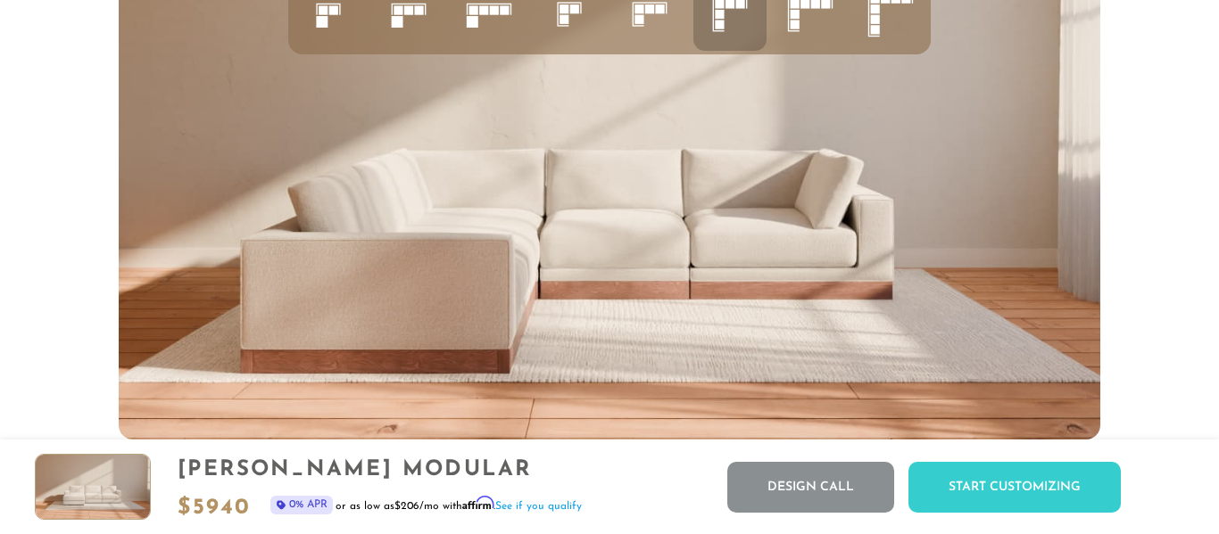
scroll to position [6800, 0]
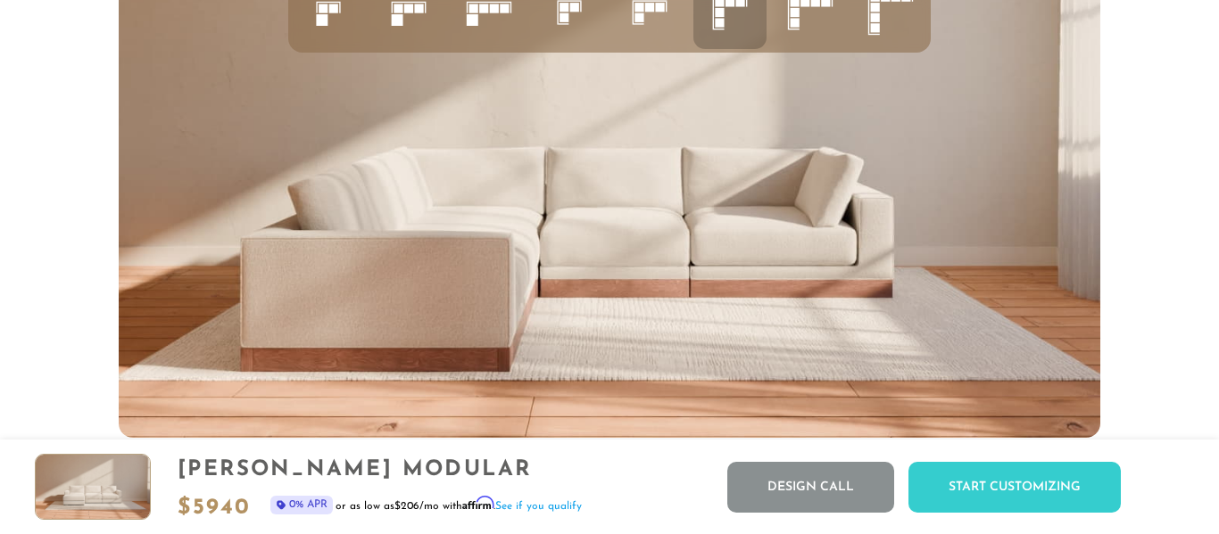
click at [1177, 239] on div at bounding box center [609, 162] width 1219 height 552
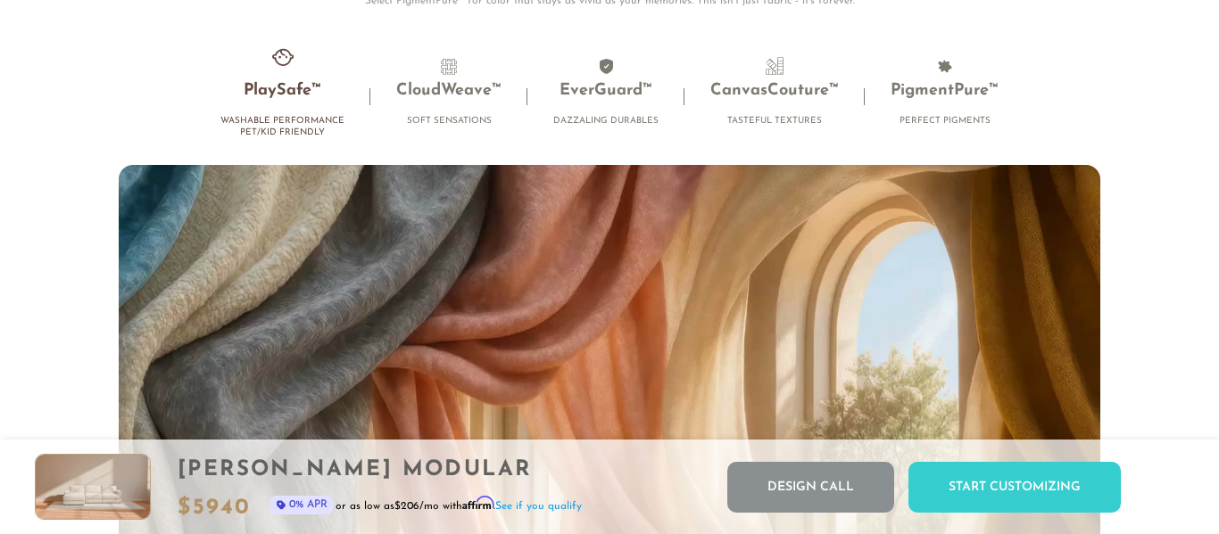
scroll to position [11119, 0]
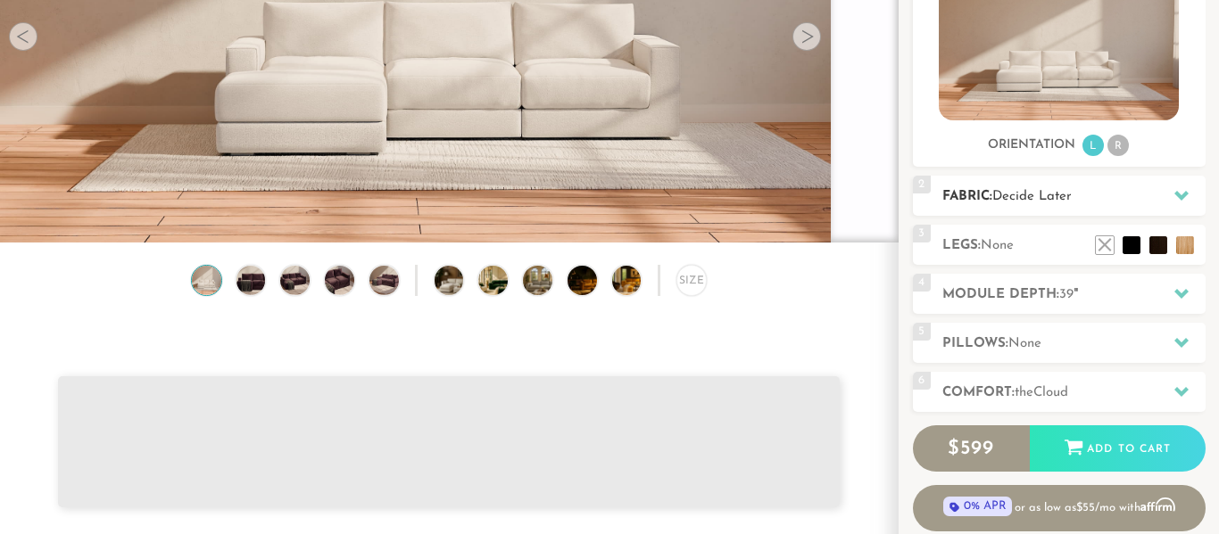
click at [1178, 199] on icon at bounding box center [1181, 195] width 14 height 14
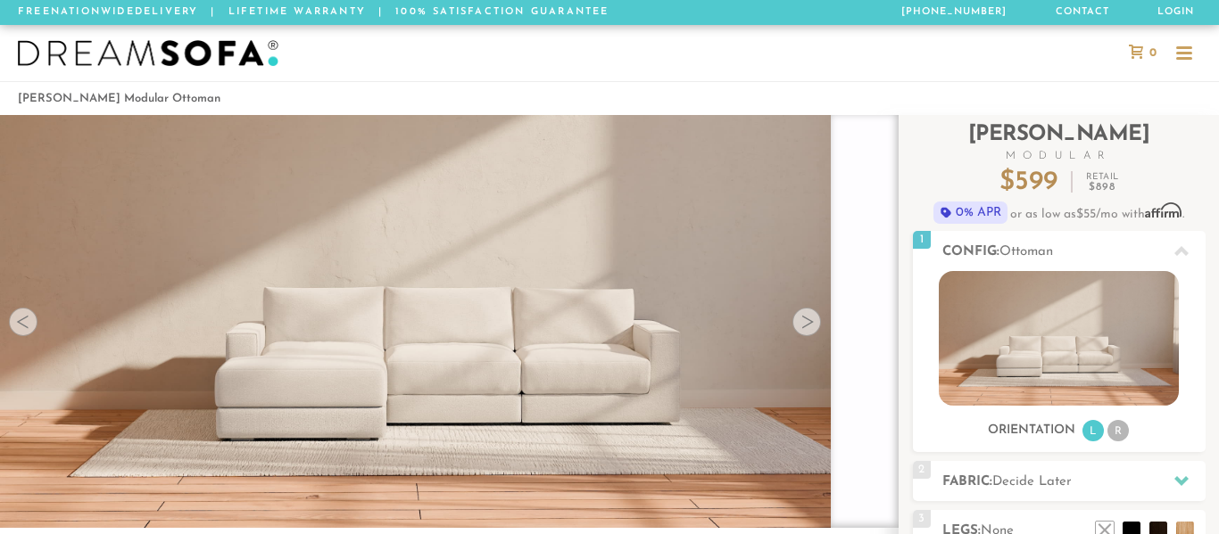
click at [1188, 58] on div at bounding box center [1184, 58] width 16 height 3
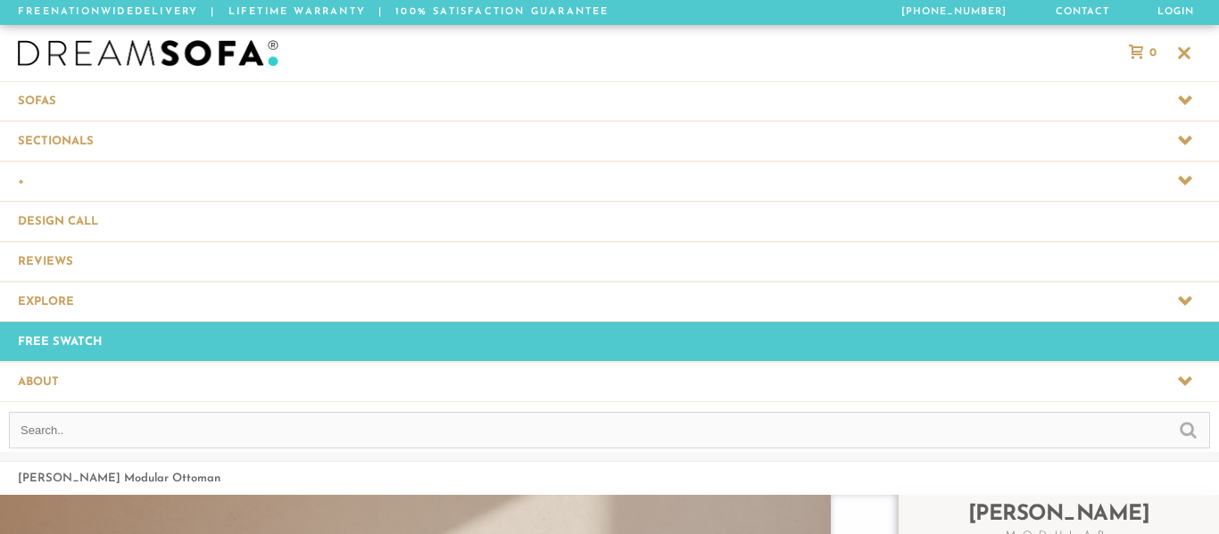
click at [87, 136] on span at bounding box center [609, 140] width 1219 height 39
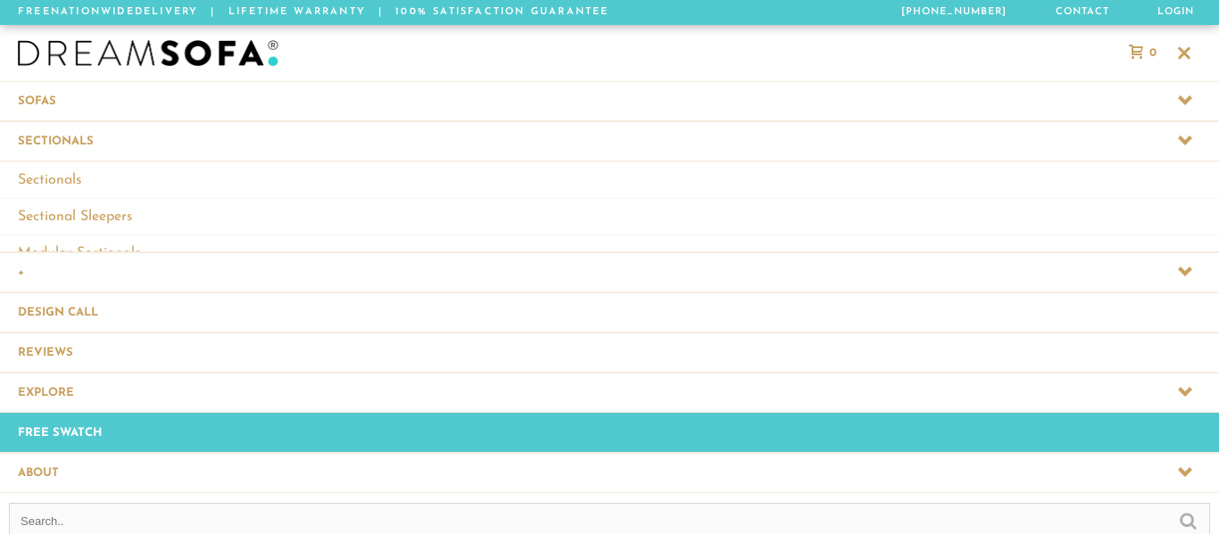
scroll to position [23759, 1219]
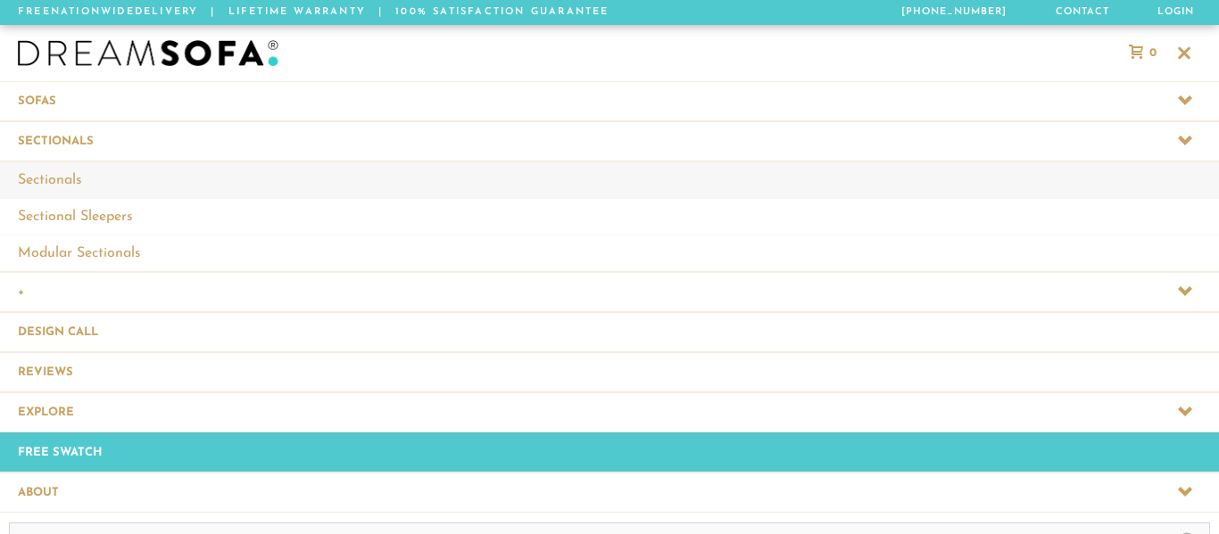
click at [68, 180] on link "Sectionals" at bounding box center [609, 179] width 1219 height 37
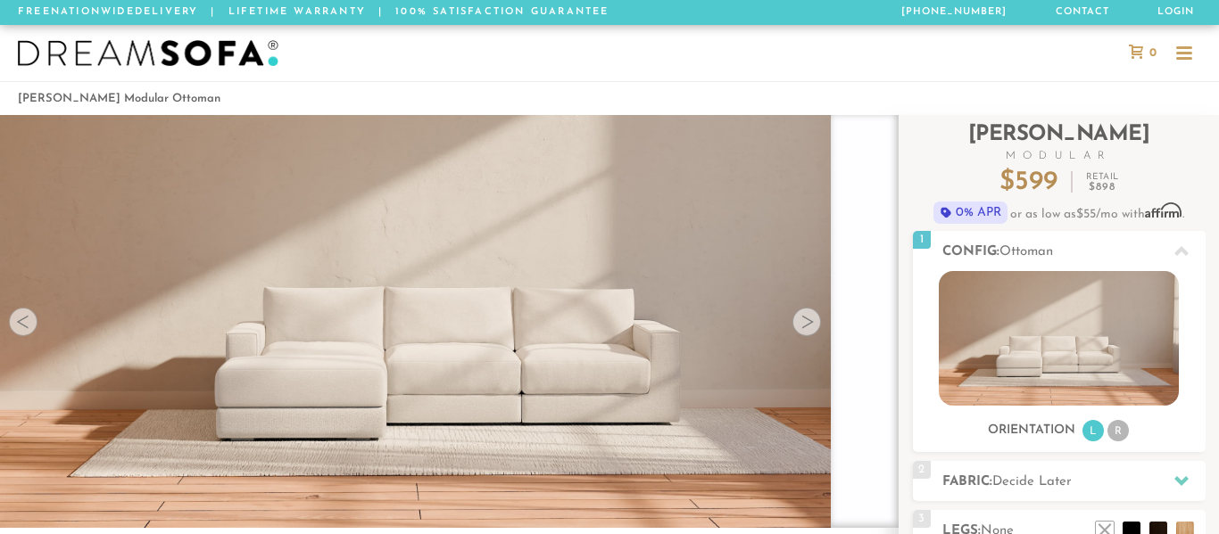
scroll to position [23268, 1219]
